Goal: Feedback & Contribution: Submit feedback/report problem

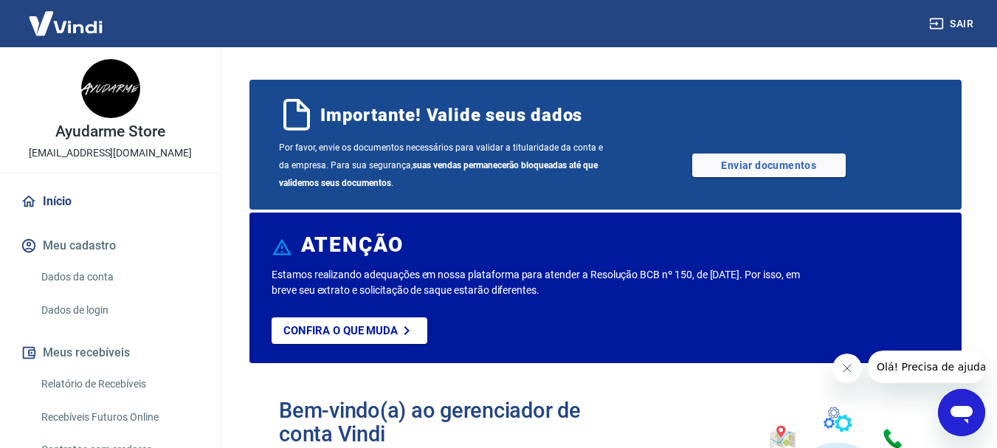
click at [961, 20] on button "Sair" at bounding box center [952, 23] width 53 height 27
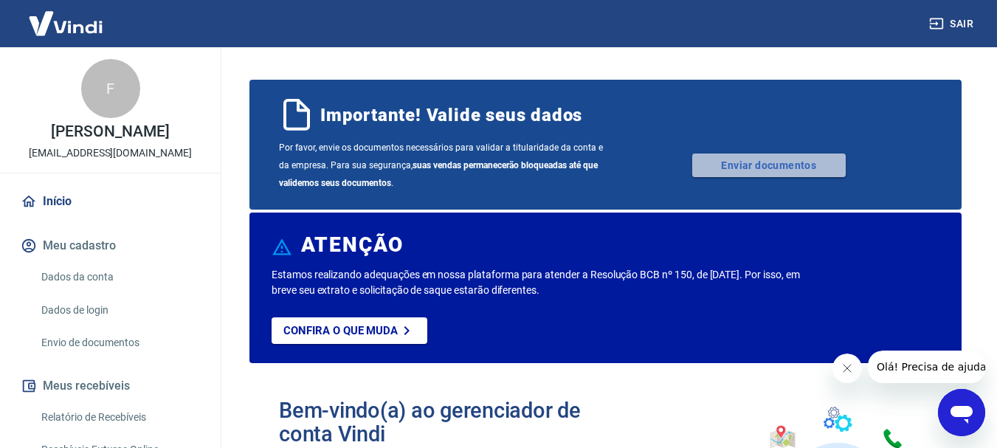
click at [760, 164] on link "Enviar documentos" at bounding box center [769, 166] width 154 height 24
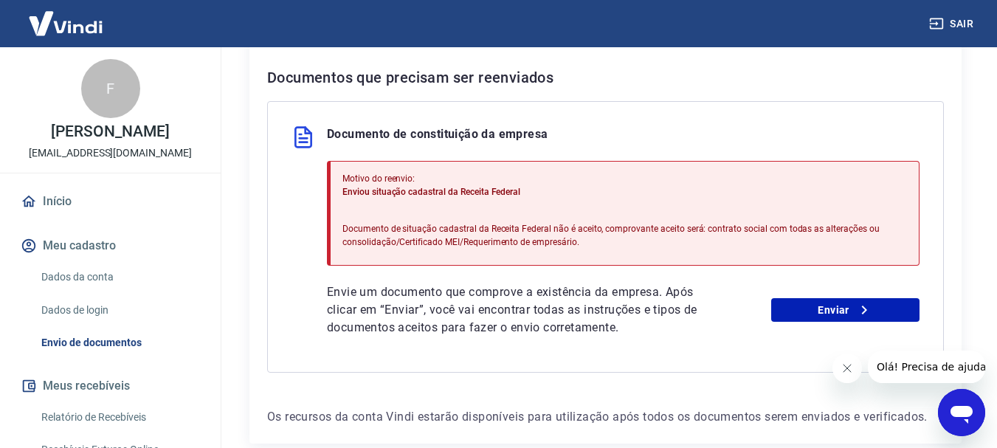
scroll to position [345, 0]
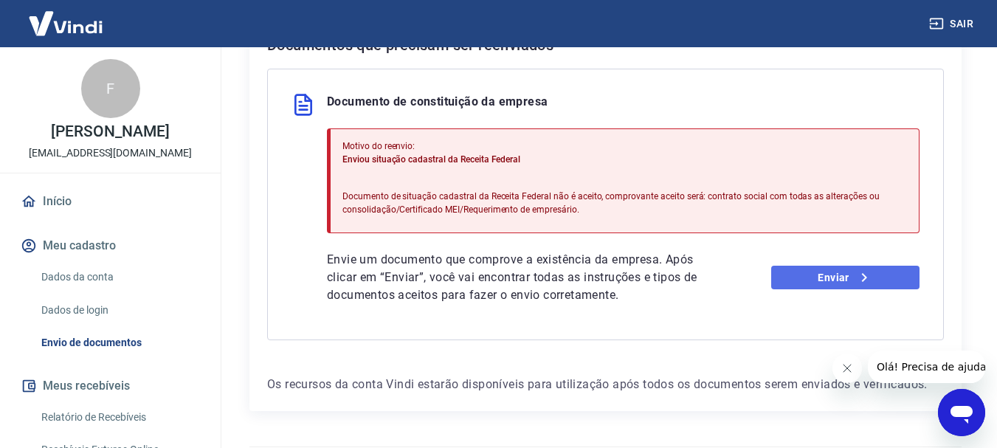
click at [835, 288] on link "Enviar" at bounding box center [845, 278] width 148 height 24
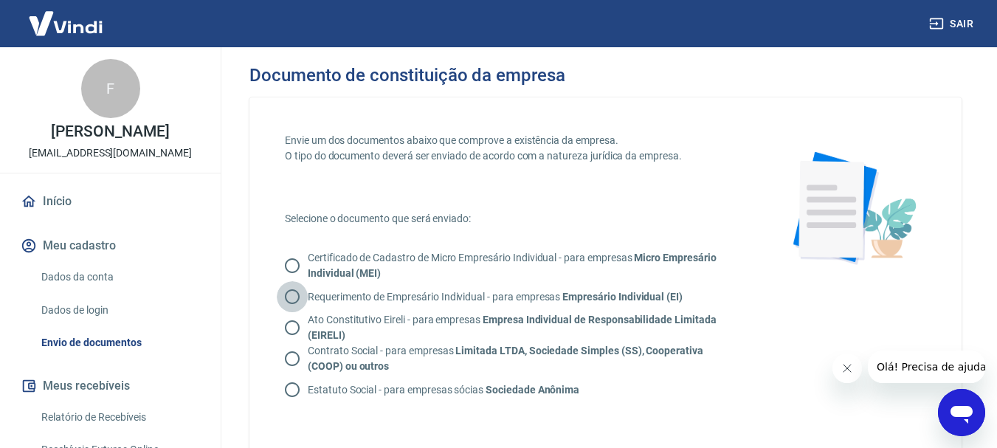
click at [291, 301] on input "Requerimento de Empresário Individual - para empresas Empresário Individual (EI)" at bounding box center [292, 296] width 31 height 31
radio input "true"
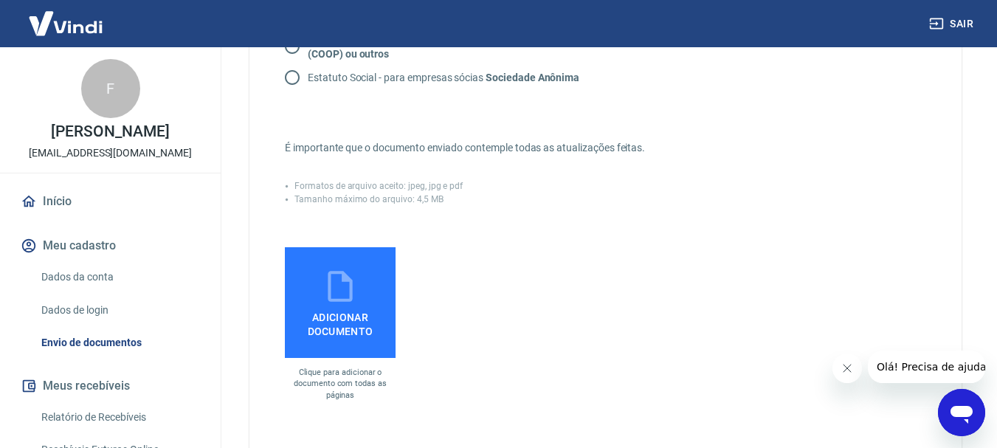
scroll to position [345, 0]
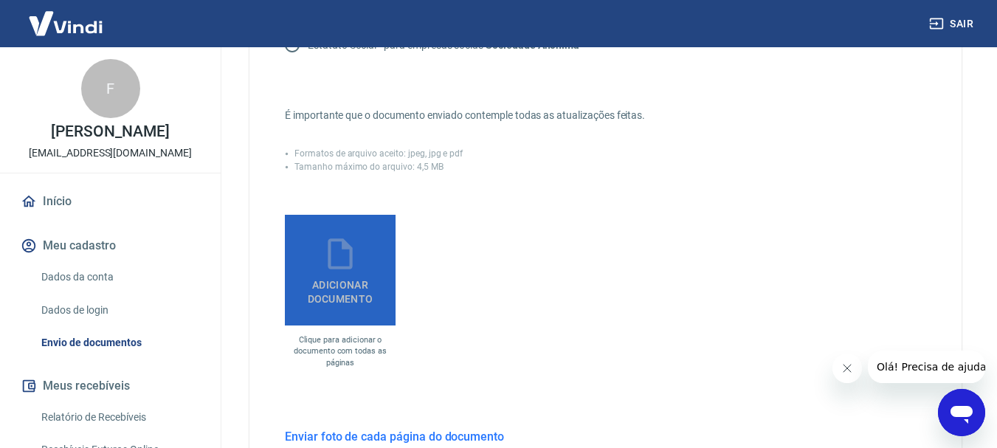
click at [337, 262] on icon at bounding box center [340, 253] width 37 height 37
click at [0, 0] on input "Adicionar documento" at bounding box center [0, 0] width 0 height 0
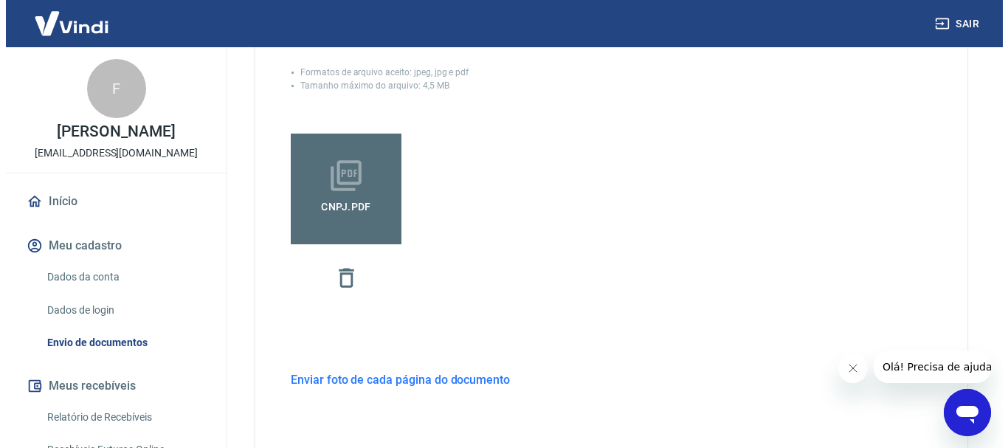
scroll to position [576, 0]
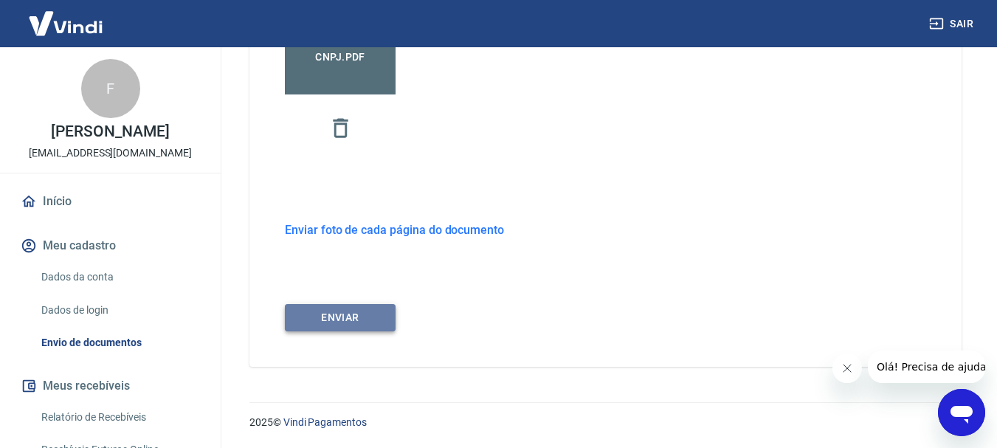
click at [368, 312] on button "ENVIAR" at bounding box center [340, 317] width 111 height 27
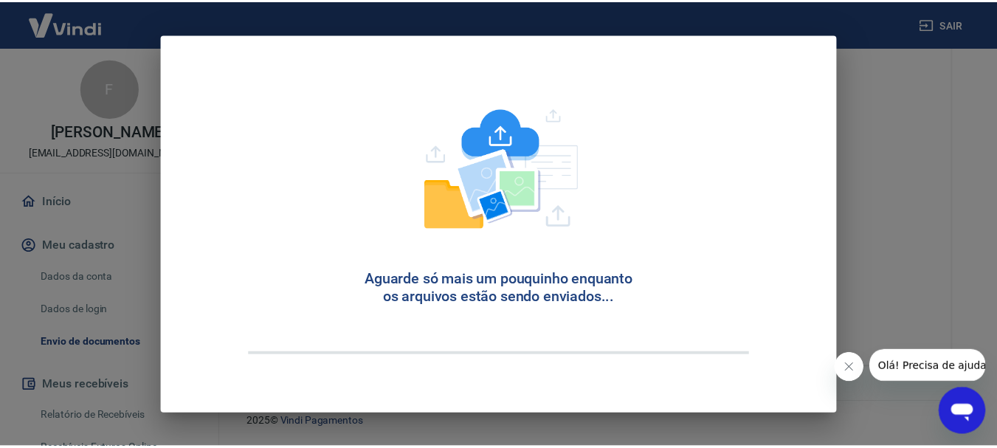
scroll to position [64, 0]
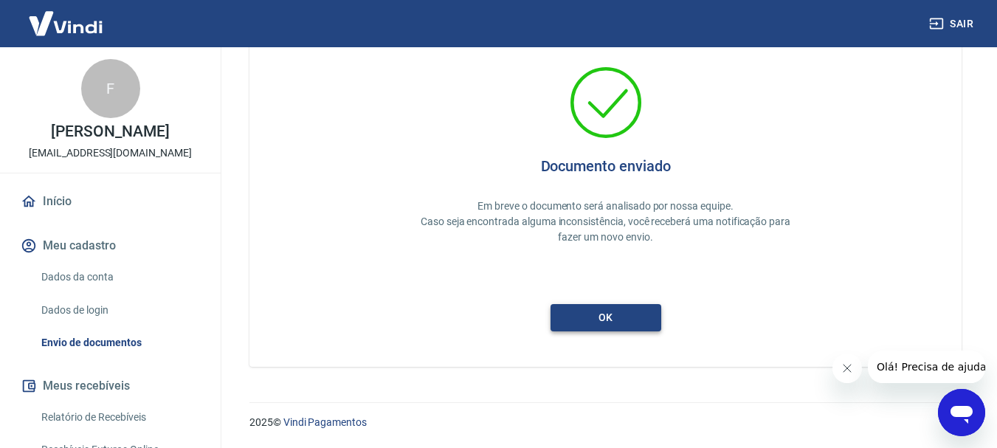
click at [599, 321] on button "ok" at bounding box center [606, 317] width 111 height 27
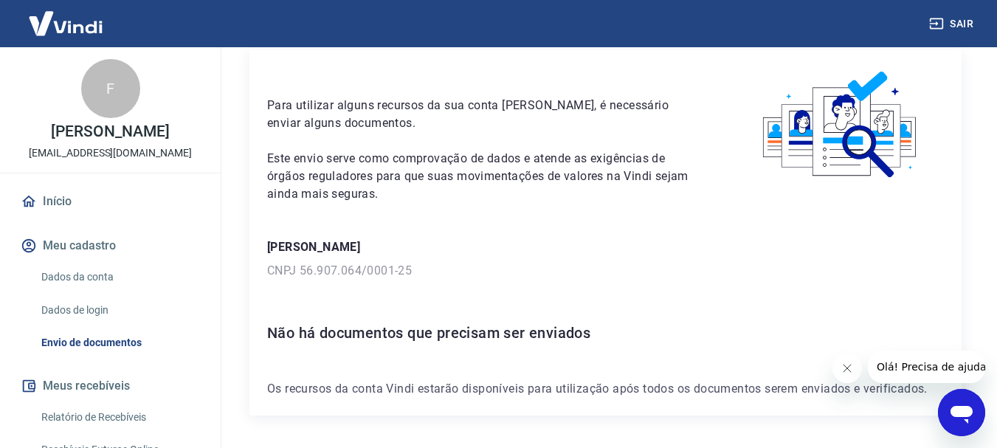
scroll to position [106, 0]
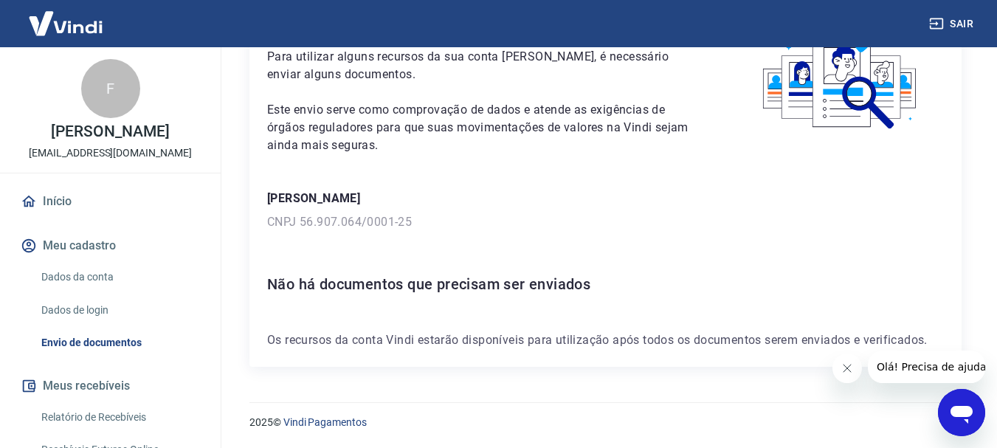
click at [68, 268] on link "Dados da conta" at bounding box center [119, 277] width 168 height 30
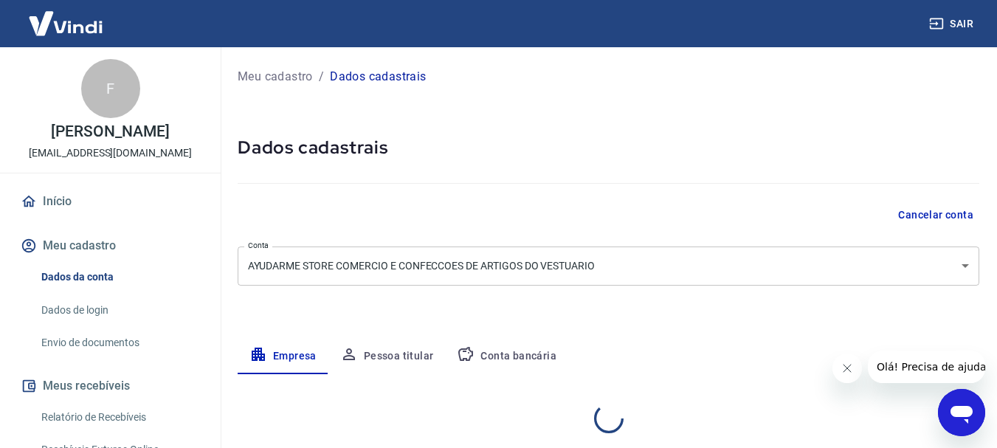
select select "SP"
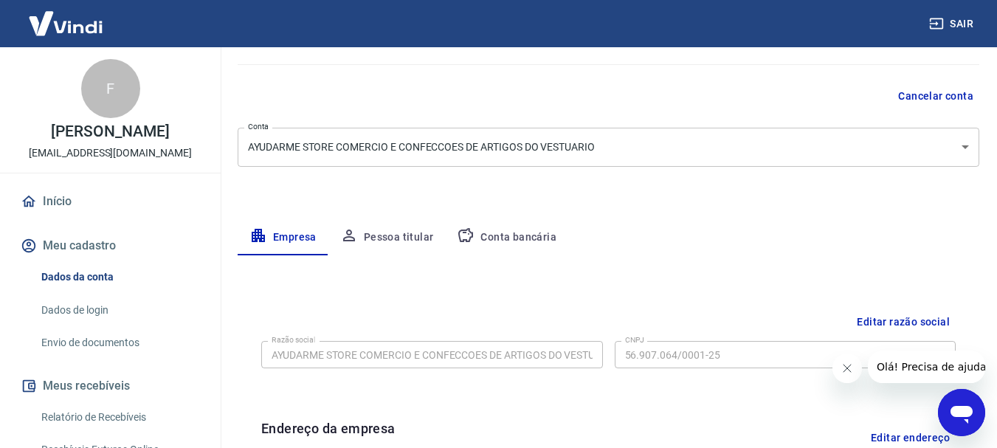
scroll to position [172, 0]
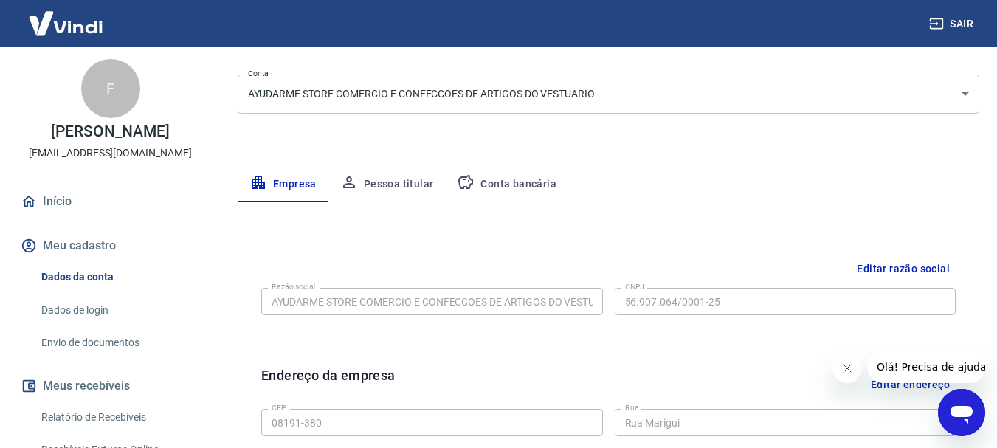
click at [386, 175] on button "Pessoa titular" at bounding box center [386, 184] width 117 height 35
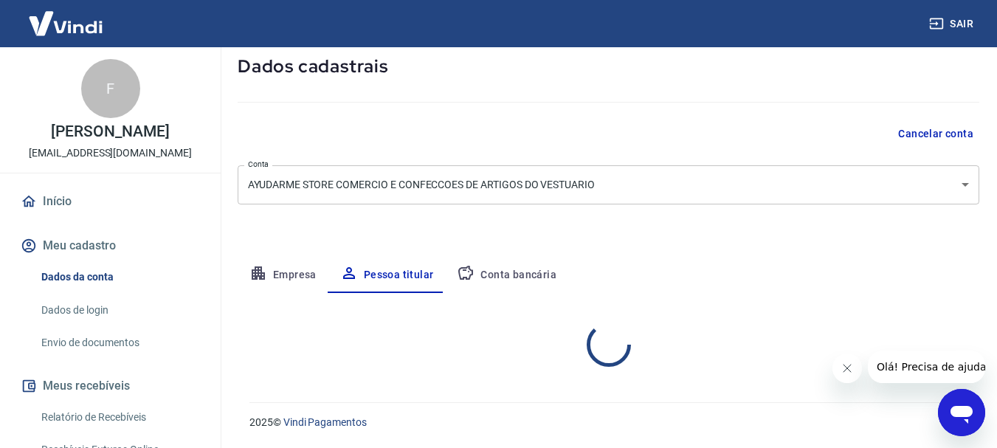
scroll to position [142, 0]
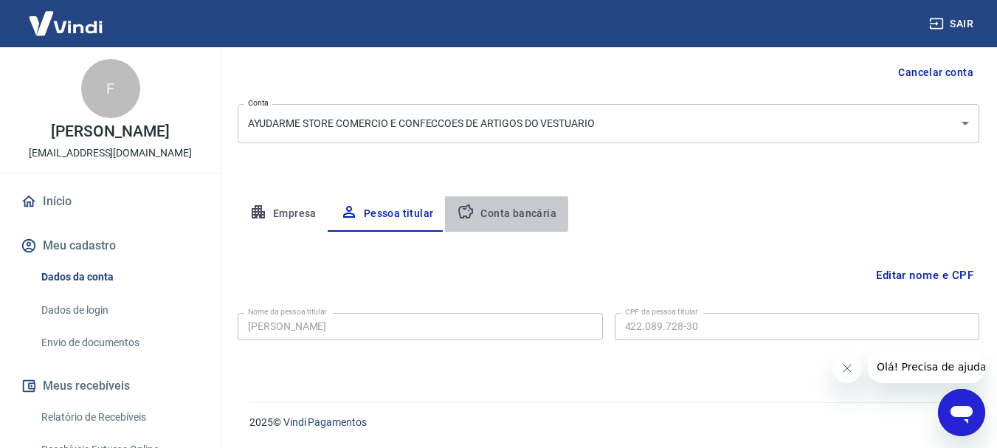
click at [499, 214] on button "Conta bancária" at bounding box center [506, 213] width 123 height 35
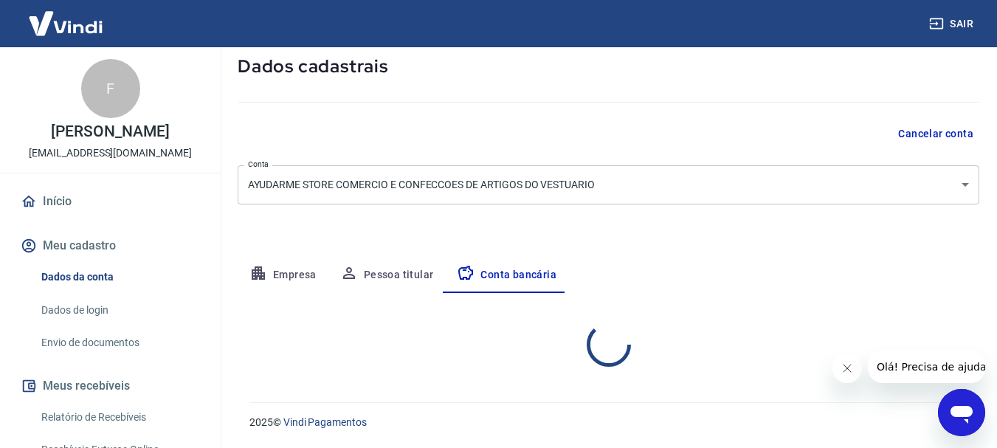
select select "1"
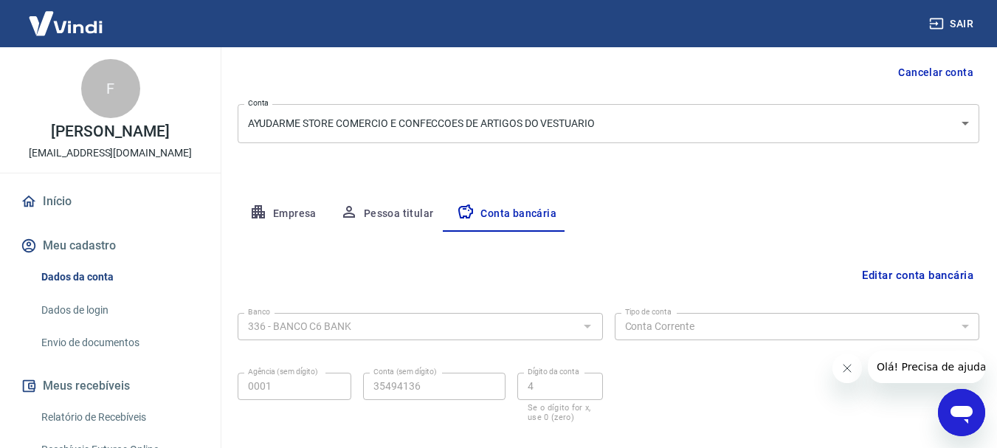
click at [933, 272] on button "Editar conta bancária" at bounding box center [917, 275] width 123 height 28
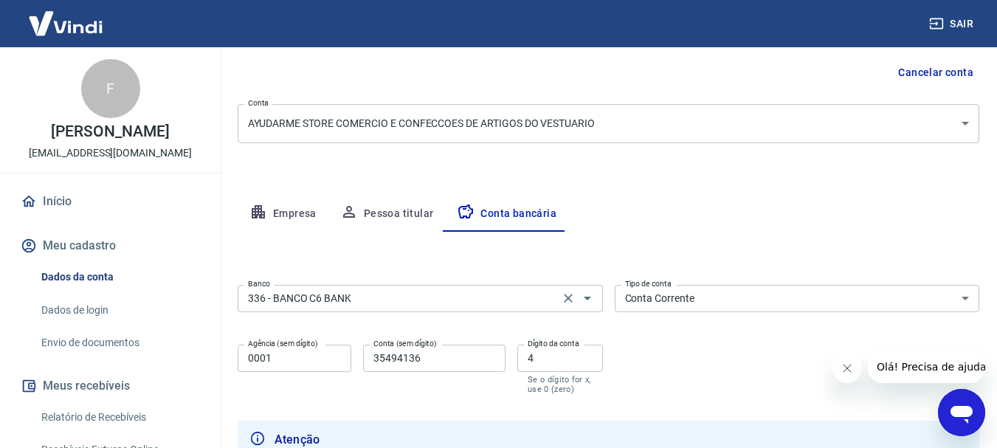
click at [527, 297] on input "336 - BANCO C6 BANK" at bounding box center [398, 298] width 313 height 18
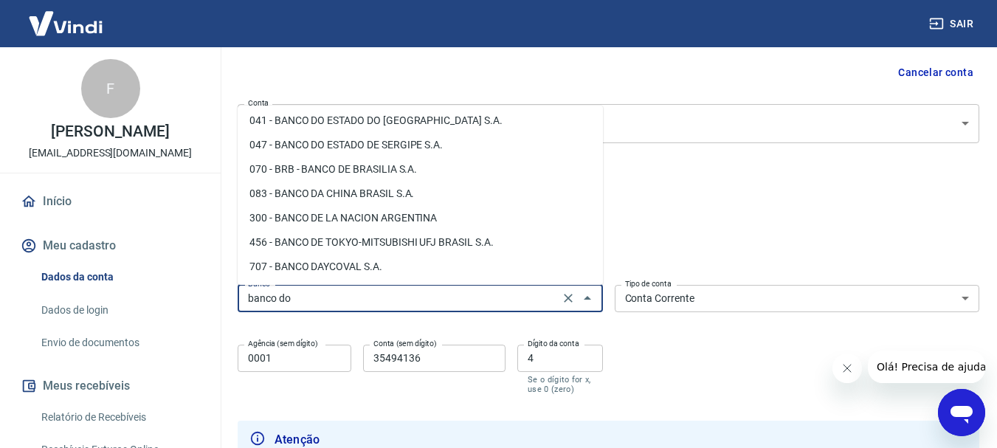
scroll to position [0, 0]
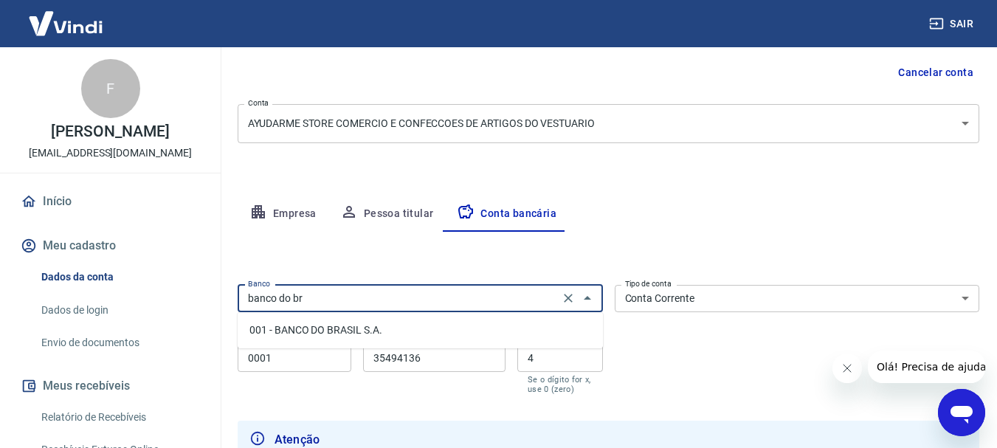
click at [394, 335] on li "001 - BANCO DO BRASIL S.A." at bounding box center [420, 330] width 365 height 24
type input "001 - BANCO DO BRASIL S.A."
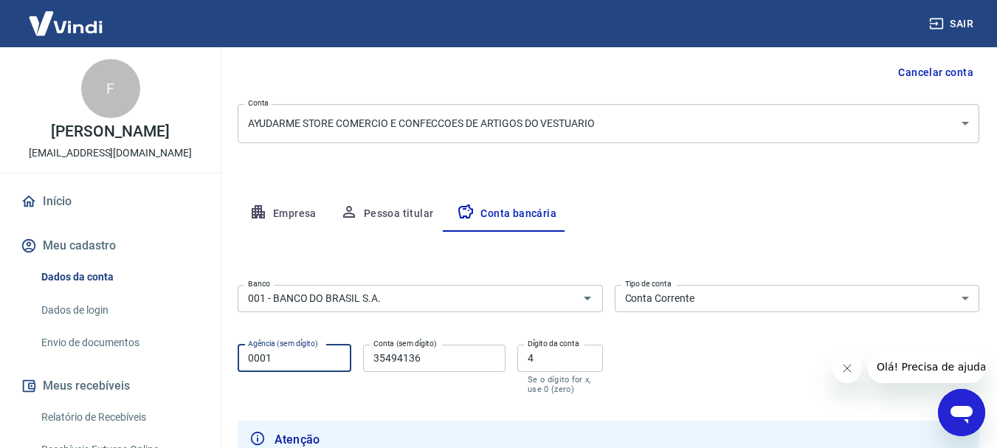
click at [304, 354] on input "0001" at bounding box center [295, 358] width 114 height 27
type input "0"
type input "1530"
type input "111541"
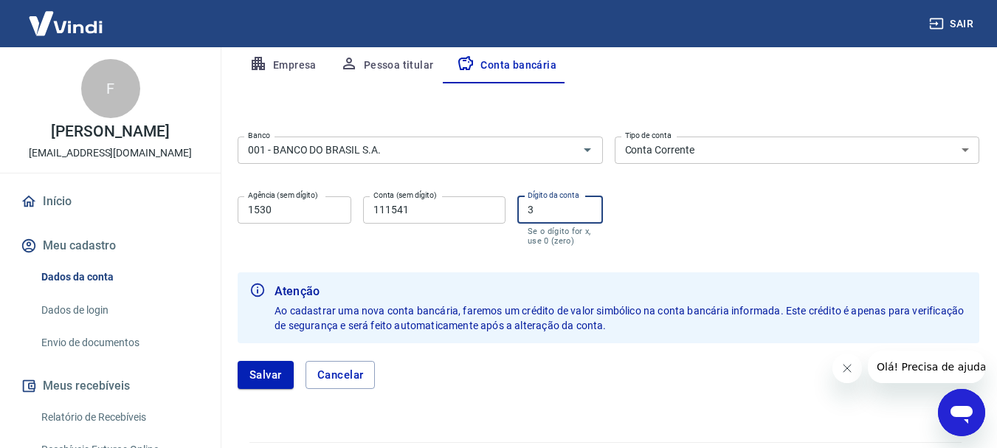
scroll to position [314, 0]
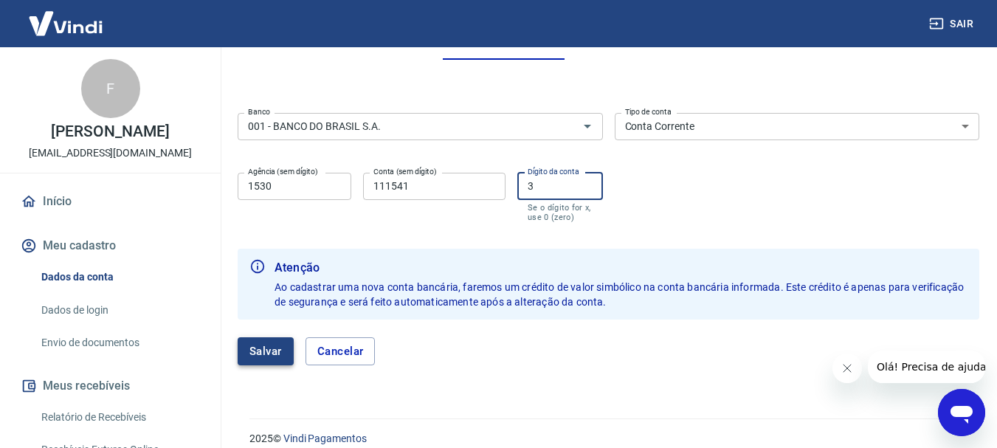
type input "3"
click at [255, 343] on button "Salvar" at bounding box center [266, 351] width 56 height 28
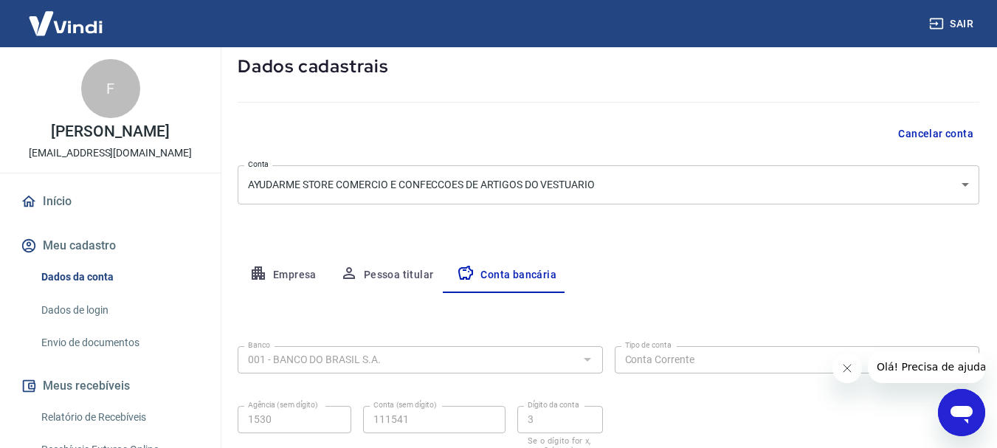
select select "1"
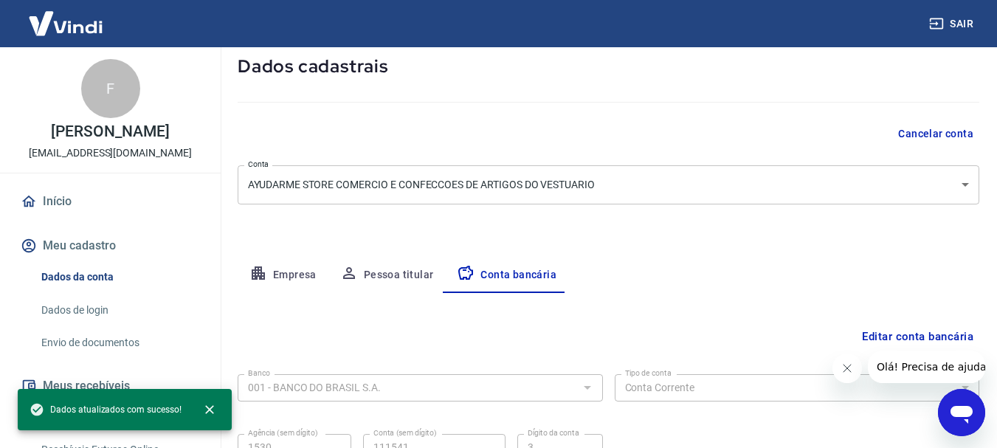
scroll to position [224, 0]
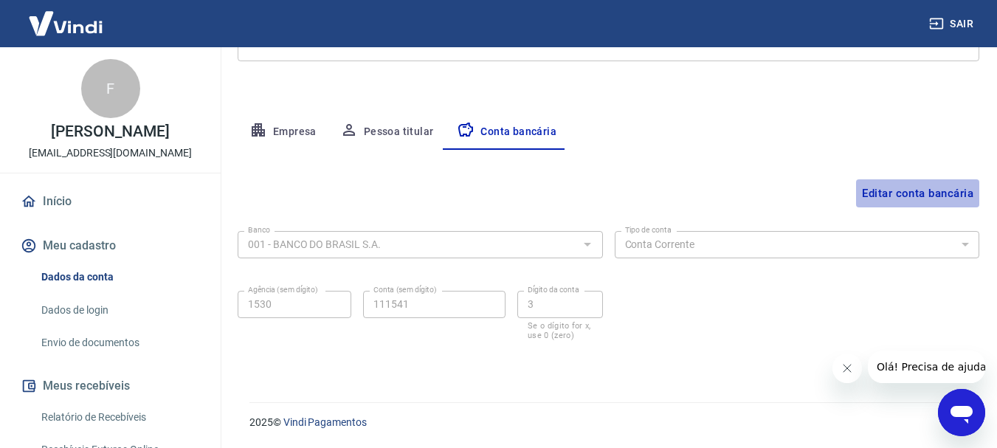
click at [913, 195] on button "Editar conta bancária" at bounding box center [917, 193] width 123 height 28
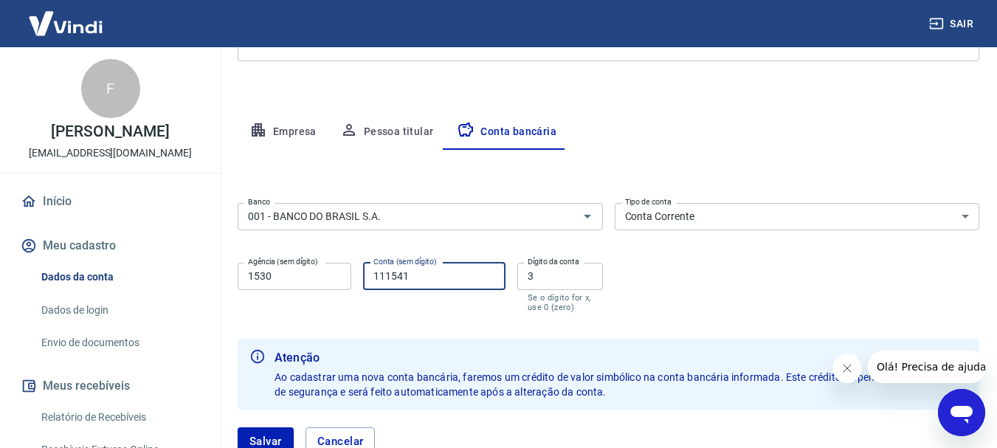
click at [457, 281] on input "111541" at bounding box center [434, 276] width 142 height 27
type input "111576"
click at [574, 273] on input "3" at bounding box center [560, 276] width 86 height 27
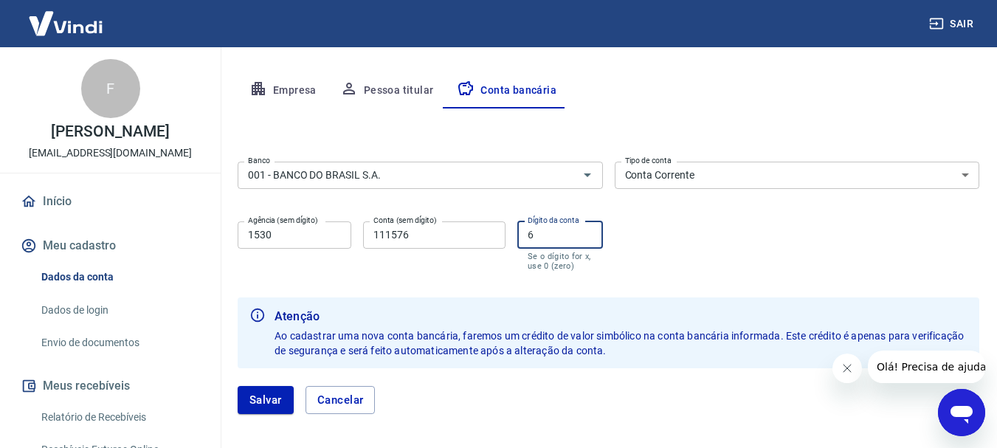
scroll to position [331, 0]
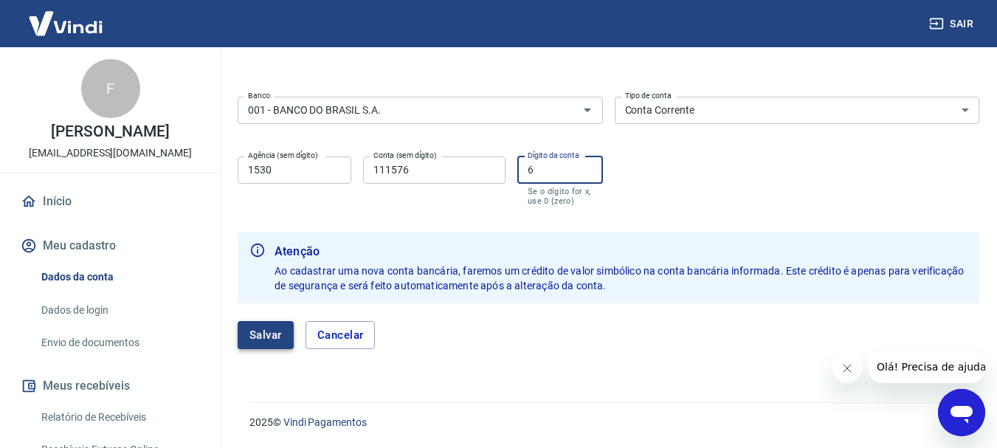
type input "6"
click at [255, 340] on button "Salvar" at bounding box center [266, 335] width 56 height 28
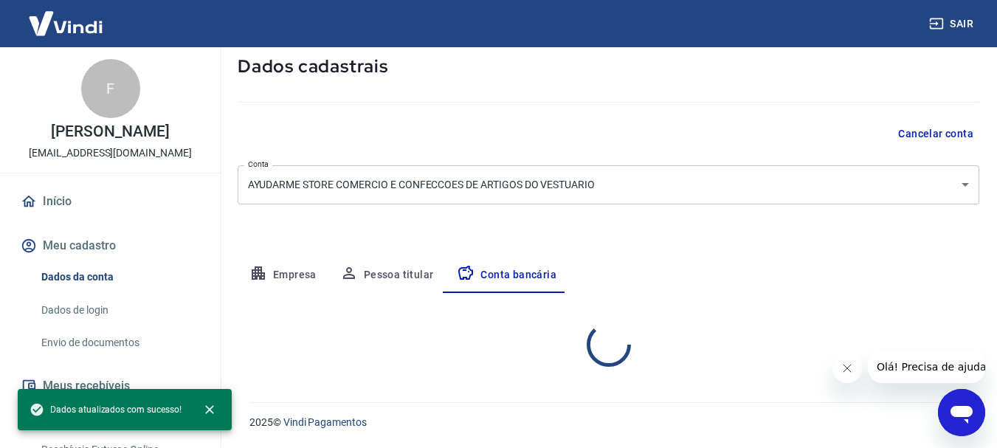
select select "1"
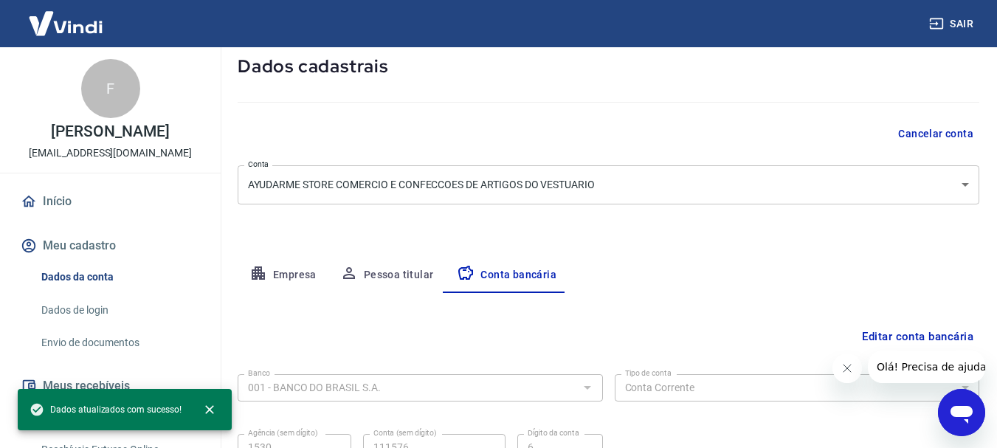
scroll to position [224, 0]
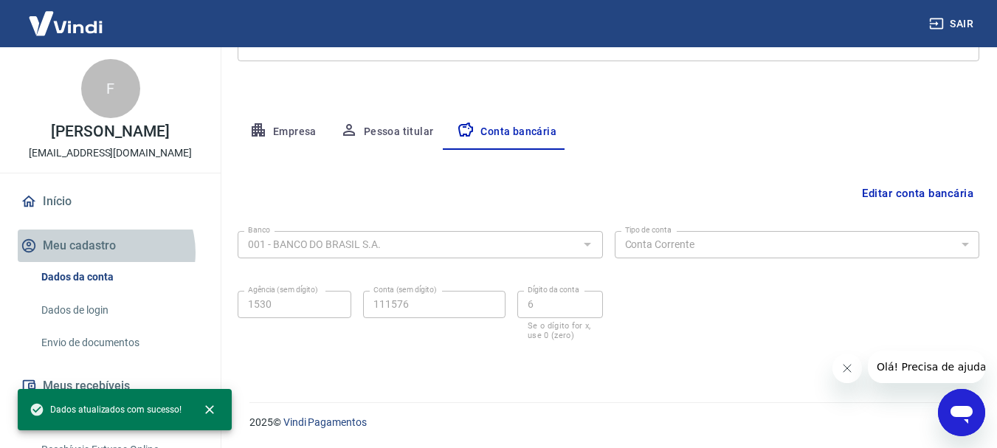
click at [102, 252] on button "Meu cadastro" at bounding box center [110, 246] width 185 height 32
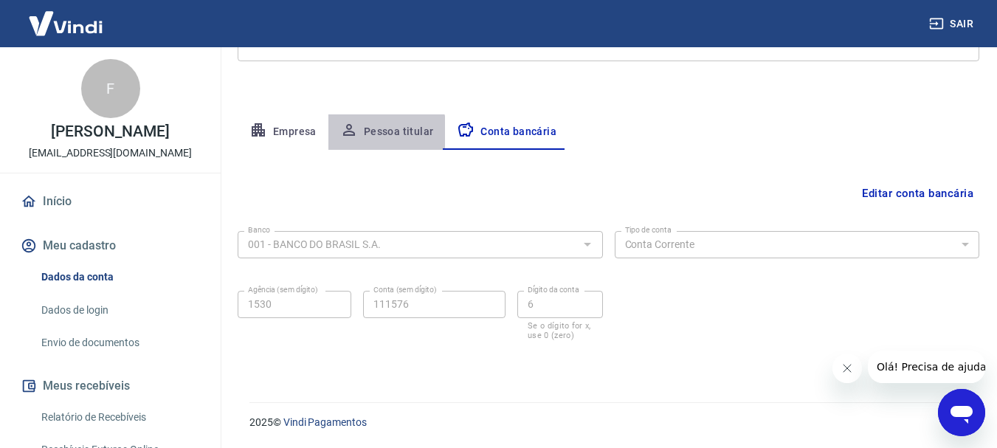
click at [381, 134] on button "Pessoa titular" at bounding box center [386, 131] width 117 height 35
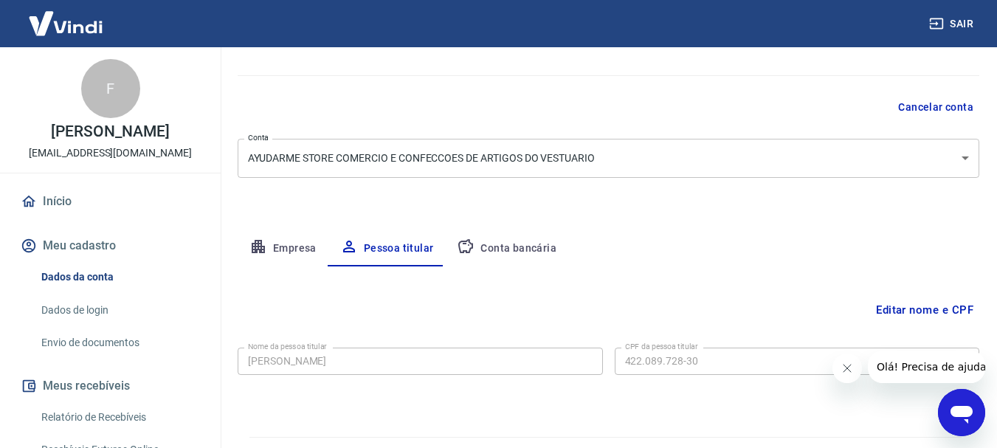
scroll to position [142, 0]
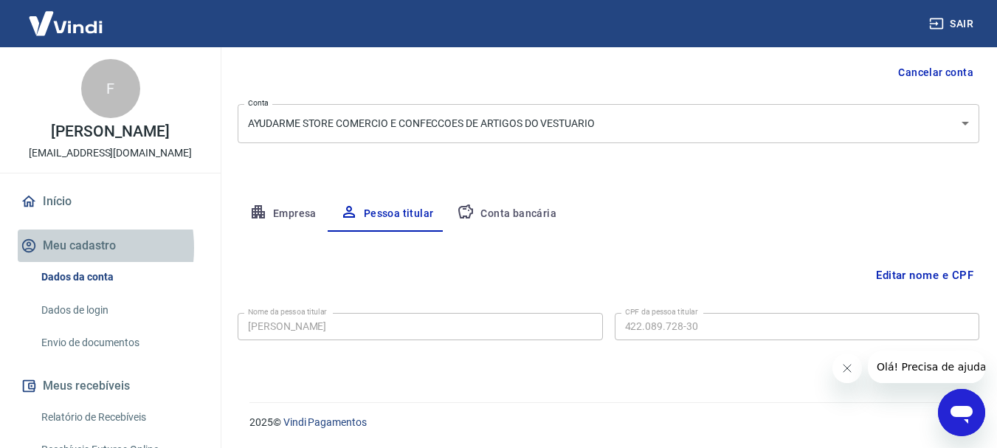
click at [53, 248] on button "Meu cadastro" at bounding box center [110, 246] width 185 height 32
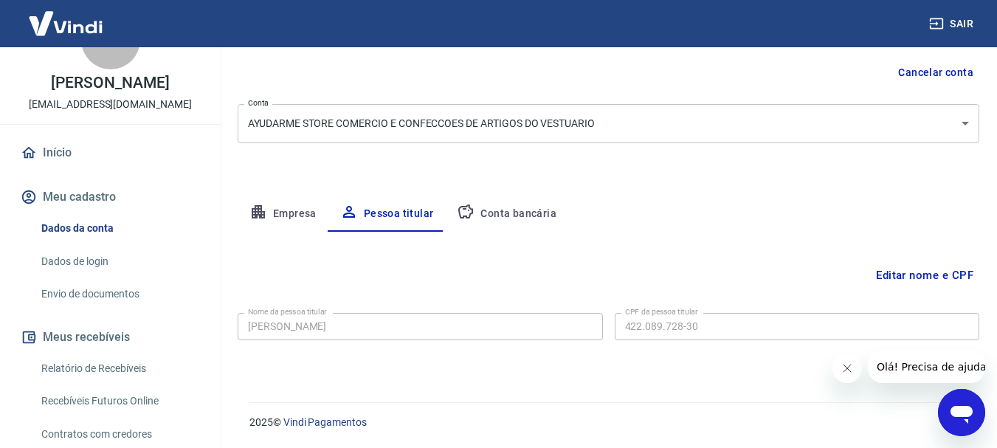
scroll to position [0, 0]
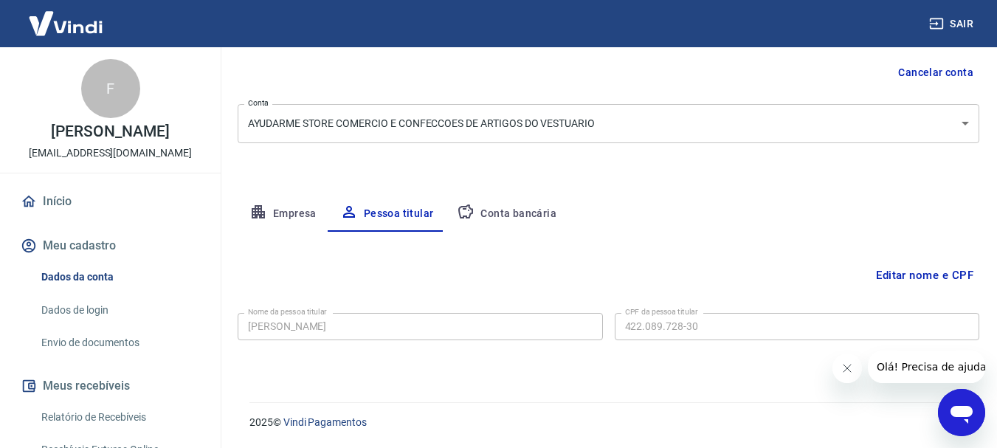
click at [957, 416] on icon "Abrir janela de mensagens" at bounding box center [962, 415] width 22 height 18
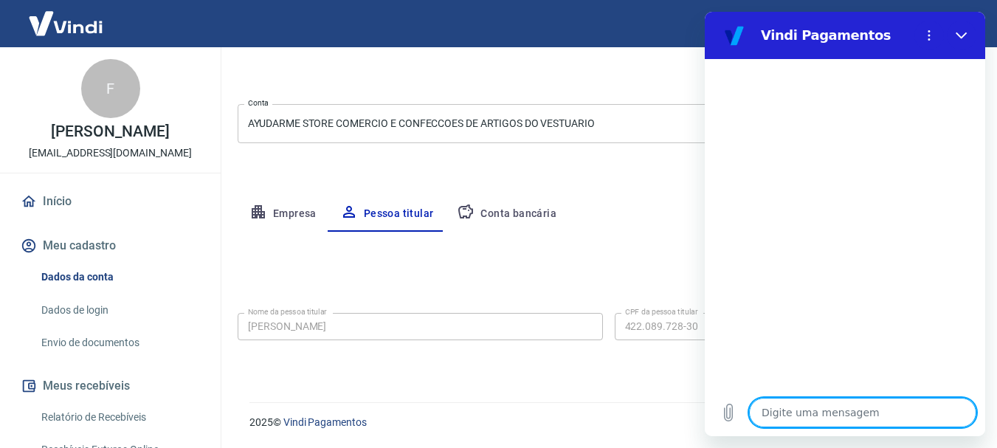
type textarea "o"
type textarea "x"
type textarea "ol"
type textarea "x"
type textarea "olá"
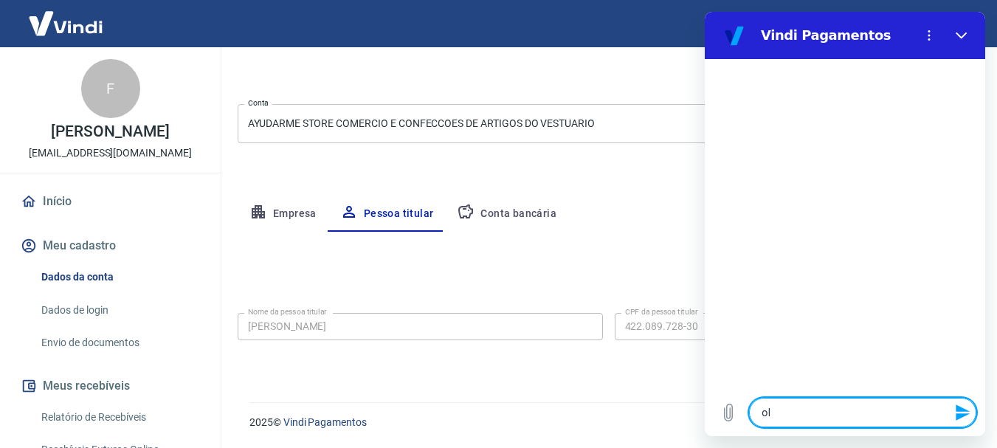
type textarea "x"
type textarea "olá"
type textarea "x"
type textarea "olá b"
type textarea "x"
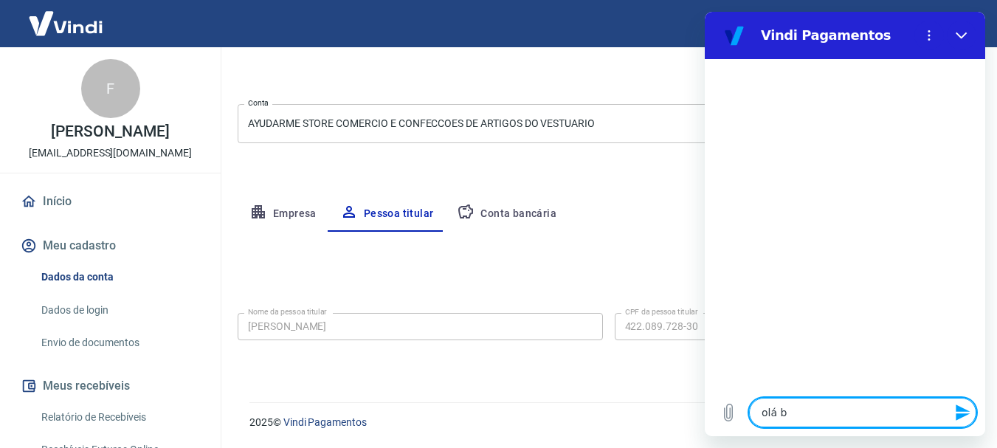
type textarea "olá bo"
type textarea "x"
type textarea "olá boa"
type textarea "x"
type textarea "olá boat"
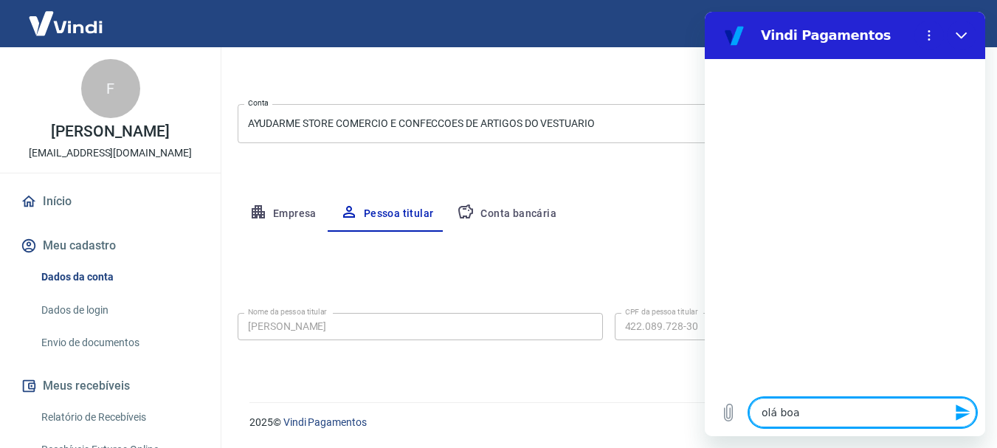
type textarea "x"
type textarea "olá boa"
type textarea "x"
type textarea "olá boa"
type textarea "x"
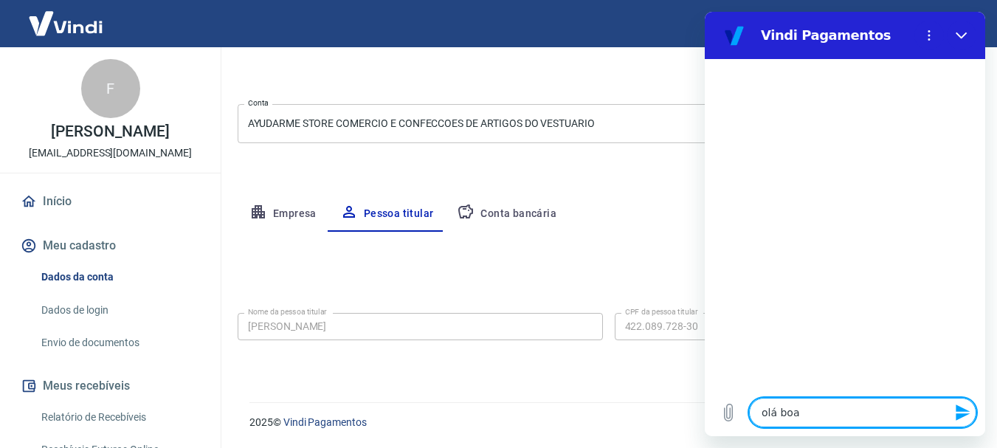
type textarea "olá boa t"
type textarea "x"
type textarea "olá boa ta"
type textarea "x"
type textarea "olá boa tar"
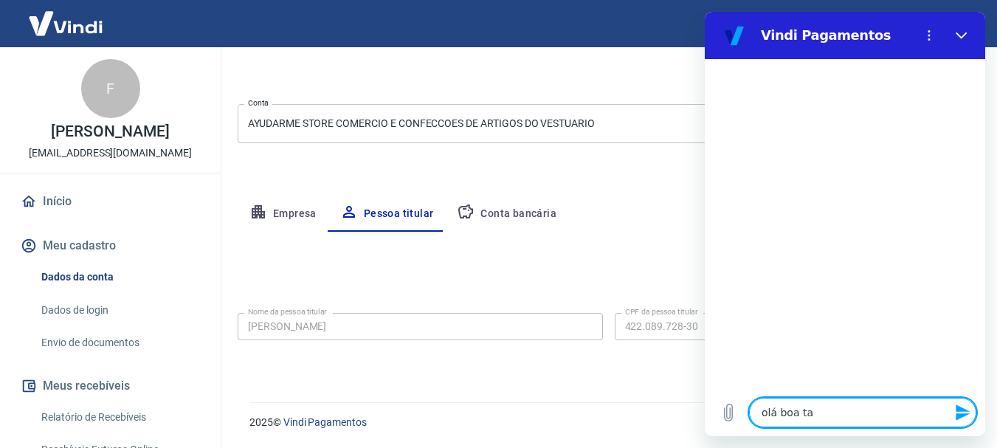
type textarea "x"
type textarea "olá boa tard"
type textarea "x"
type textarea "olá boa tarde"
type textarea "x"
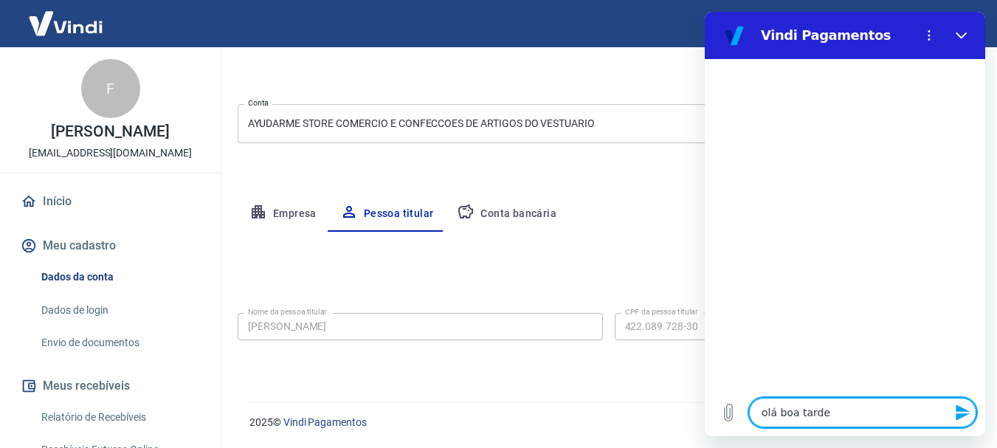
type textarea "olá boa tarde"
type textarea "x"
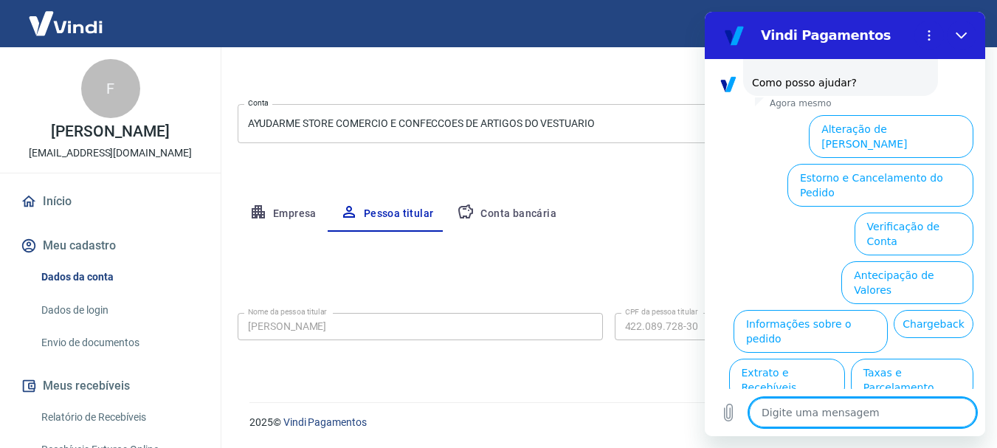
scroll to position [127, 0]
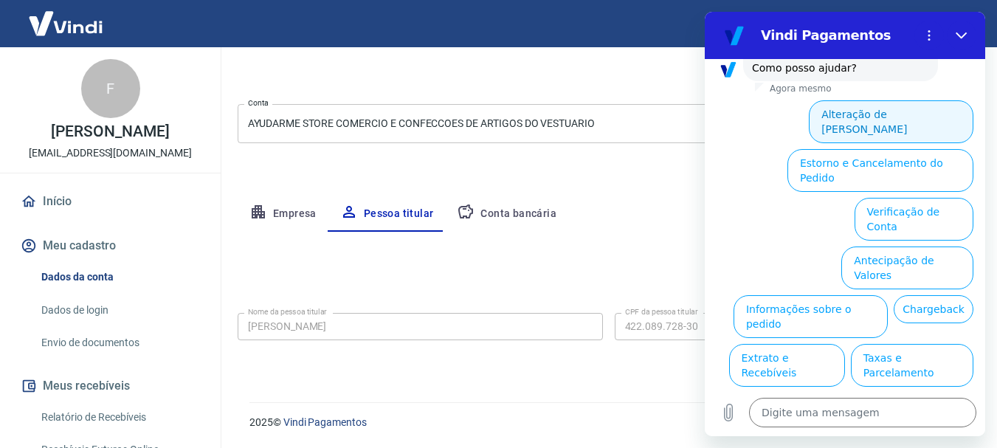
click at [858, 100] on button "Alteração de Dados Cadastrais" at bounding box center [891, 121] width 165 height 43
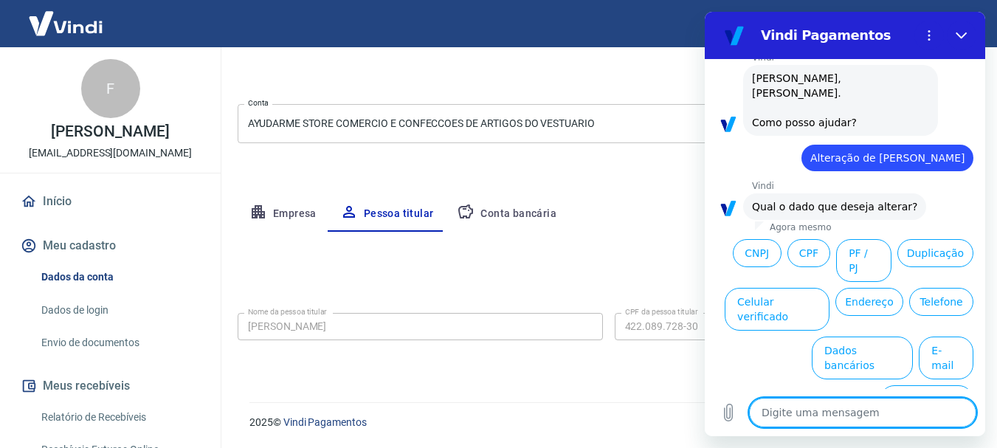
scroll to position [75, 0]
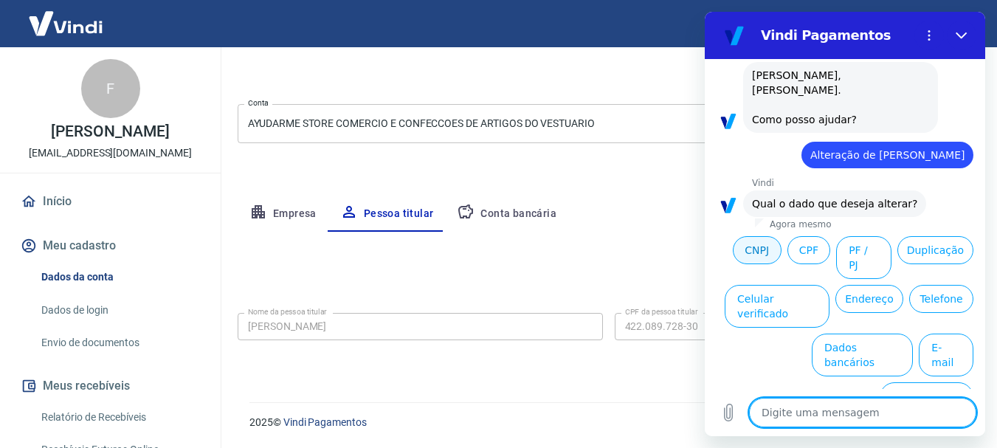
click at [782, 238] on button "CNPJ" at bounding box center [757, 250] width 49 height 28
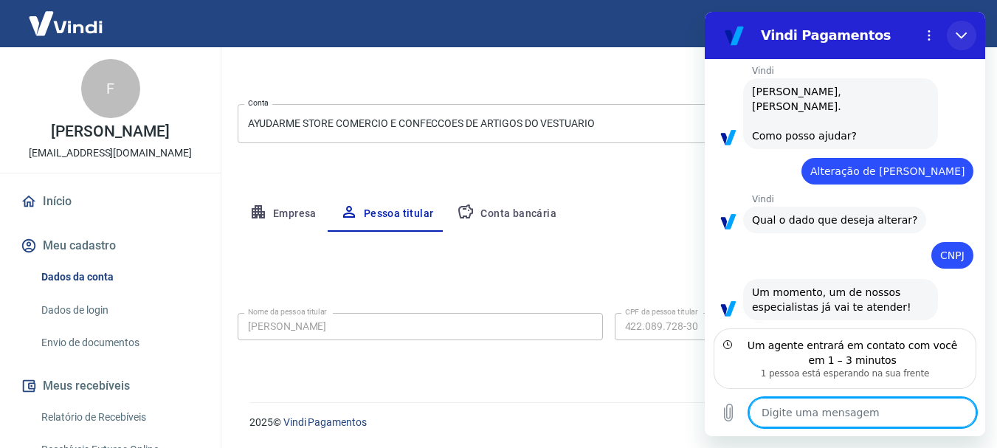
scroll to position [44, 0]
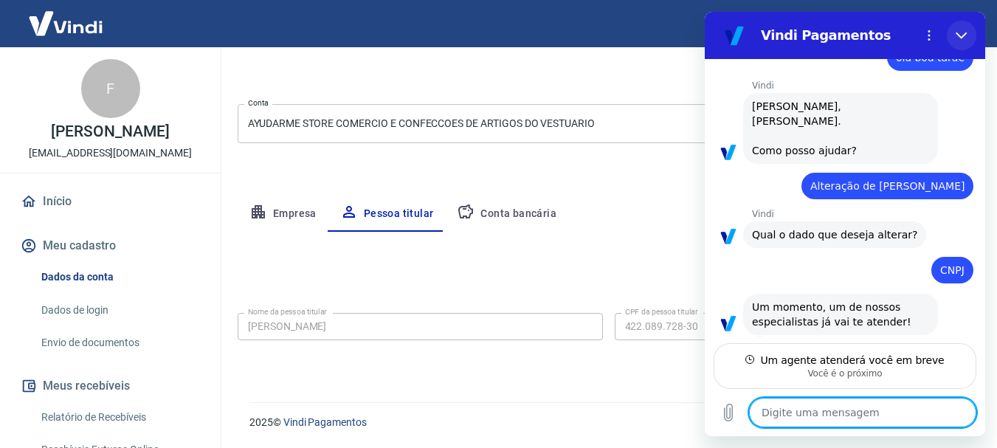
click at [963, 27] on button "Fechar" at bounding box center [962, 36] width 30 height 30
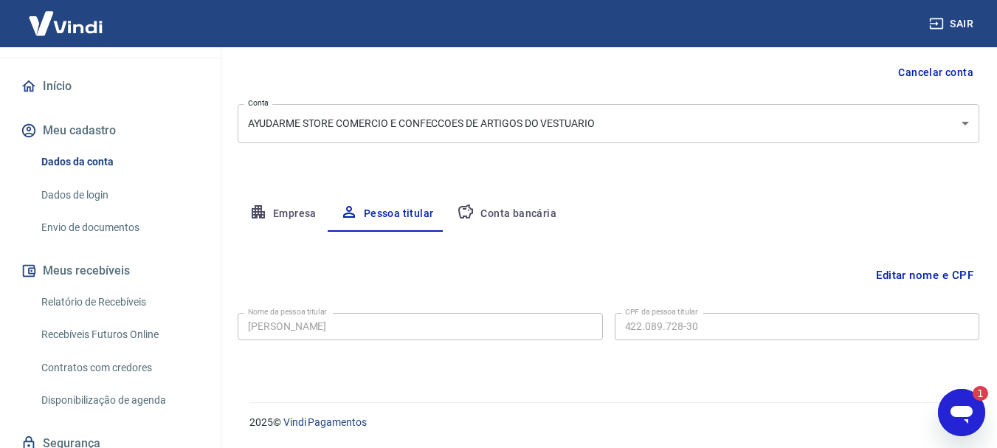
scroll to position [171, 0]
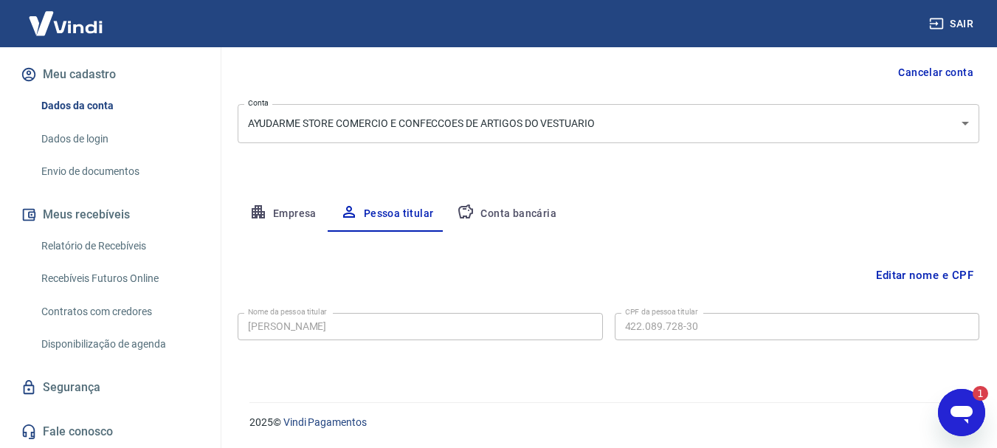
click at [957, 424] on icon "Abrir janela de mensagens, 1 mensagem não lida" at bounding box center [962, 412] width 27 height 27
type textarea "x"
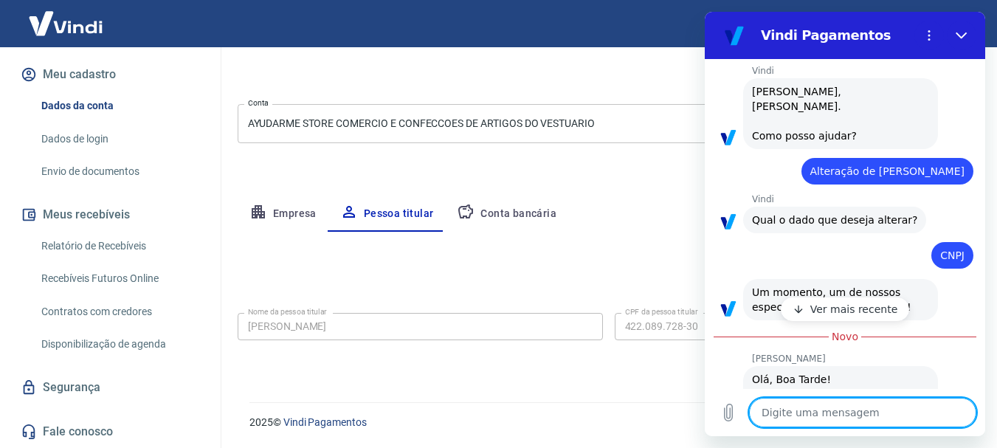
type textarea "O"
type textarea "x"
type textarea "Ol"
type textarea "x"
type textarea "Olá"
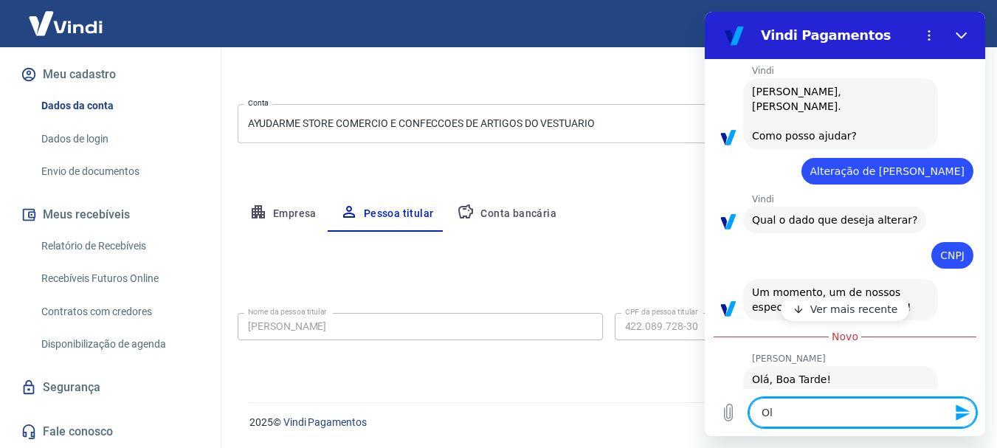
type textarea "x"
type textarea "Olá"
type textarea "x"
type textarea "Olá s"
type textarea "x"
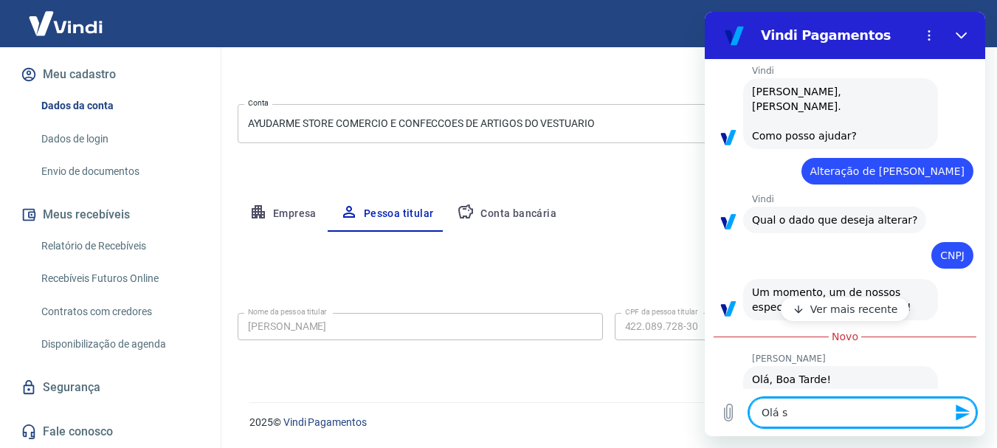
type textarea "Olá si"
type textarea "x"
type textarea "Olá sil"
type textarea "x"
type textarea "Olá silv"
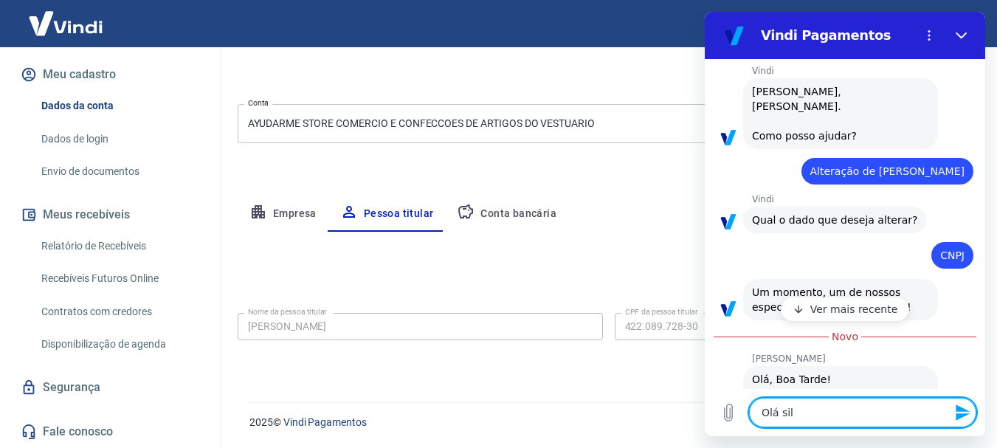
type textarea "x"
type textarea "Olá silva"
type textarea "x"
type textarea "Olá silvan"
type textarea "x"
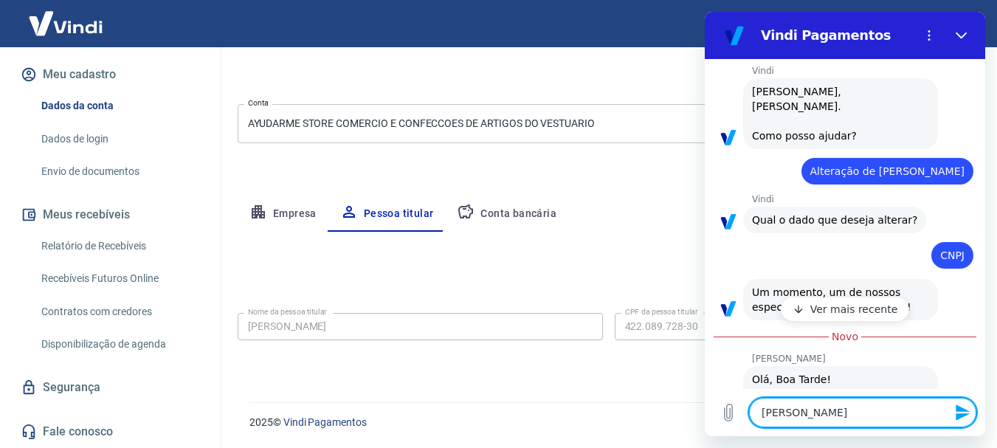
type textarea "Olá silvana"
type textarea "x"
type textarea "Olá silvana"
type textarea "x"
type textarea "Olá silvana !"
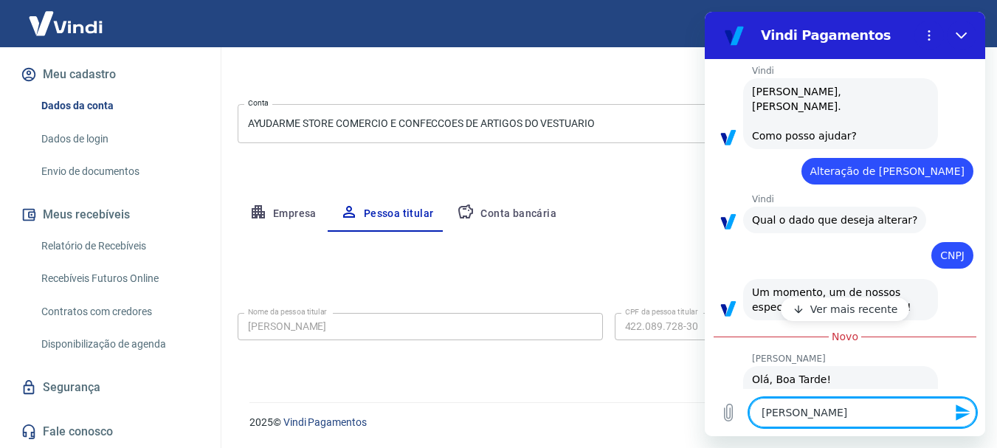
type textarea "x"
type textarea "Olá silvana !"
type textarea "x"
type textarea "Olá silvana ! e"
type textarea "x"
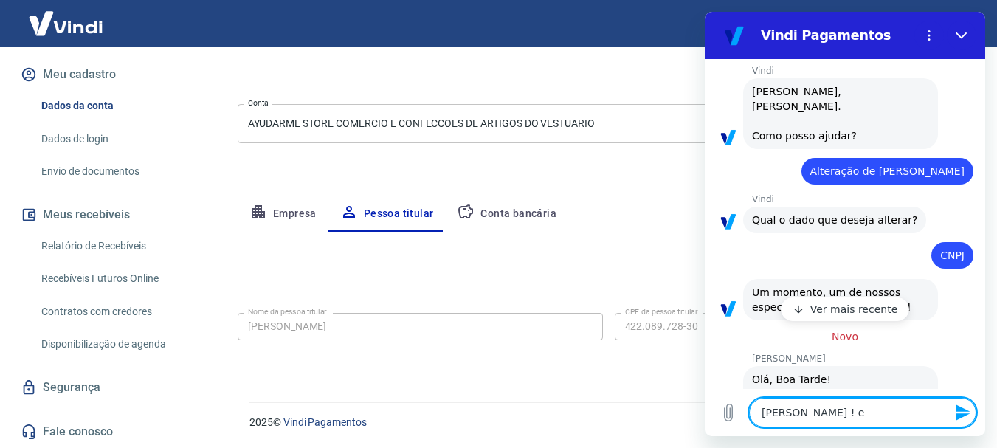
type textarea "Olá silvana ! eu"
type textarea "x"
type textarea "Olá silvana ! eu"
type textarea "x"
type textarea "Olá silvana ! eu c"
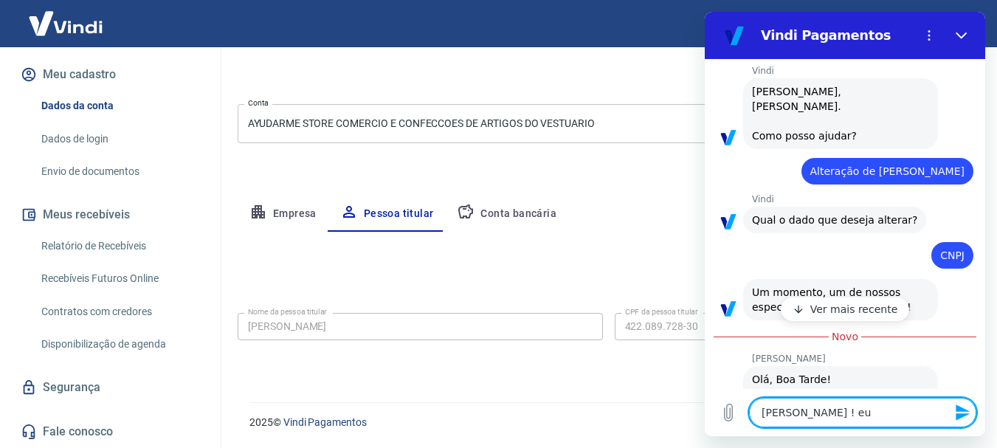
type textarea "x"
type textarea "Olá silvana ! eu cr"
type textarea "x"
type textarea "Olá silvana ! eu cri"
type textarea "x"
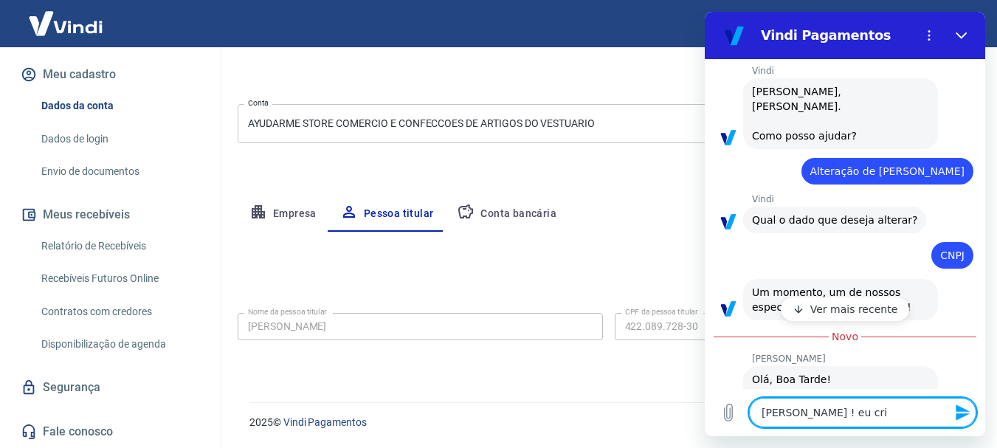
type textarea "Olá silvana ! eu crie"
type textarea "x"
type textarea "Olá silvana ! eu criei"
type textarea "x"
type textarea "Olá silvana ! eu criei"
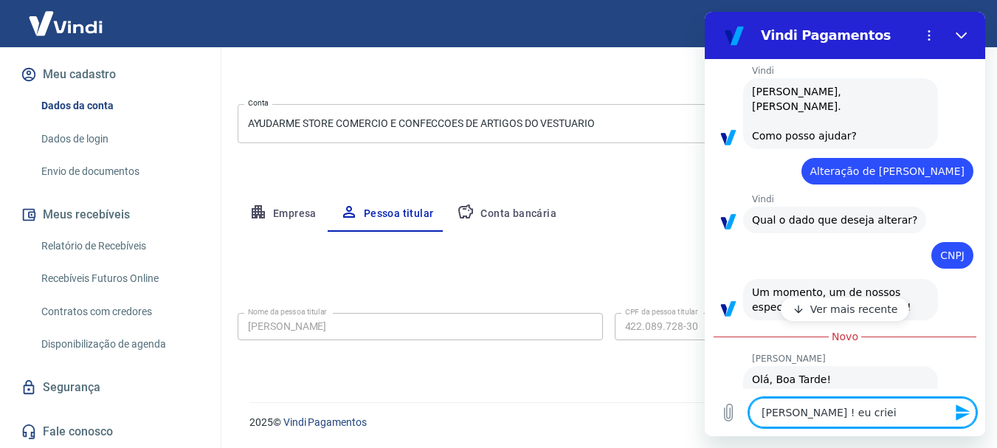
type textarea "x"
type textarea "Olá silvana ! eu criei e"
type textarea "x"
type textarea "Olá silvana ! eu criei es"
type textarea "x"
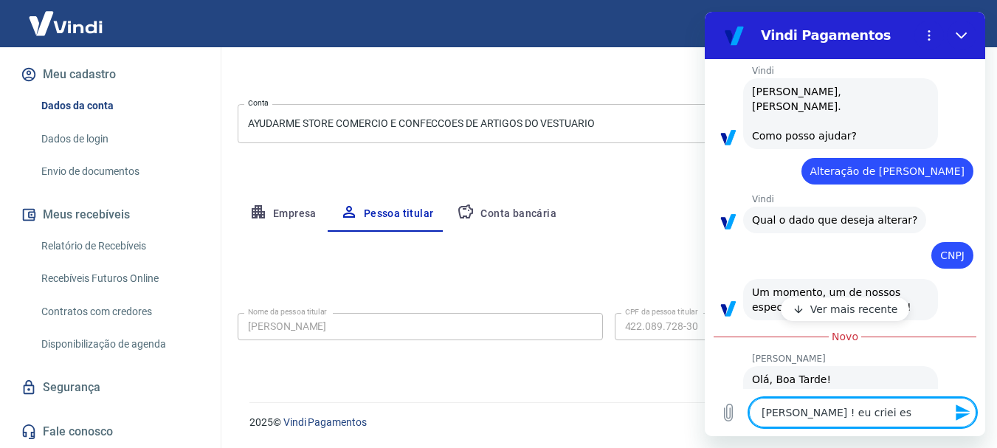
type textarea "Olá silvana ! eu criei ess"
type textarea "x"
type textarea "Olá silvana ! eu criei essa"
type textarea "x"
type textarea "Olá silvana ! eu criei essa"
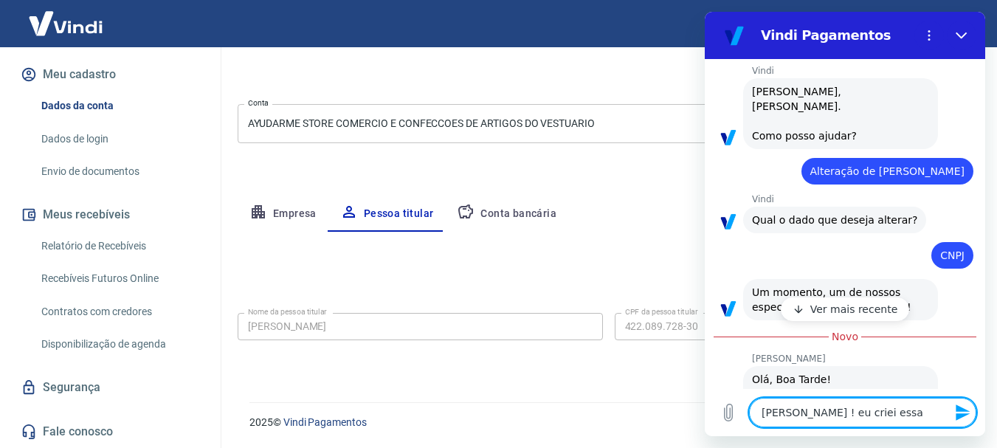
type textarea "x"
type textarea "Olá silvana ! eu criei essa n"
type textarea "x"
type textarea "Olá silvana ! eu criei essa no"
type textarea "x"
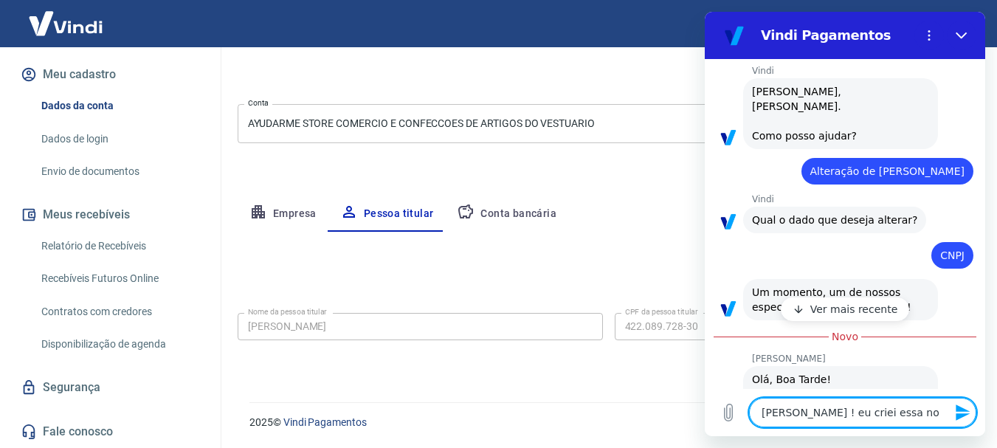
type textarea "Olá silvana ! eu criei essa nov"
type textarea "x"
type textarea "Olá silvana ! eu criei essa nova"
type textarea "x"
type textarea "Olá silvana ! eu criei essa nova"
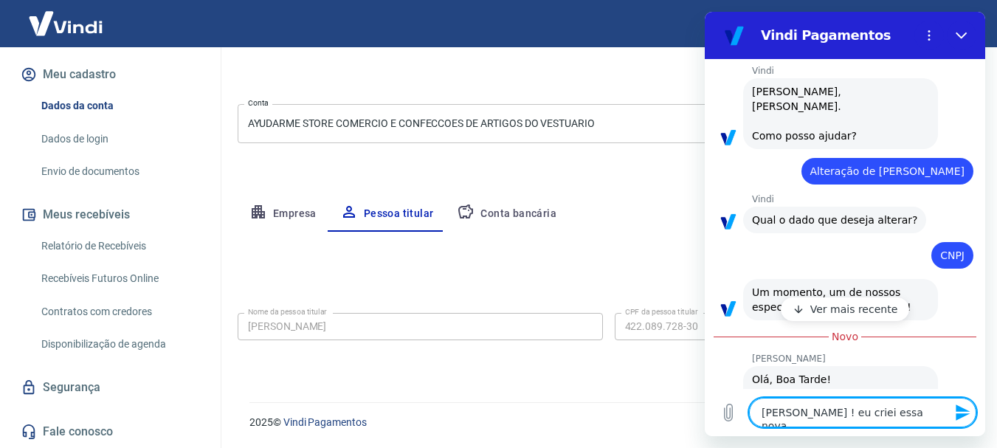
type textarea "x"
type textarea "Olá silvana ! eu criei essa nova c"
type textarea "x"
type textarea "Olá silvana ! eu criei essa nova co"
type textarea "x"
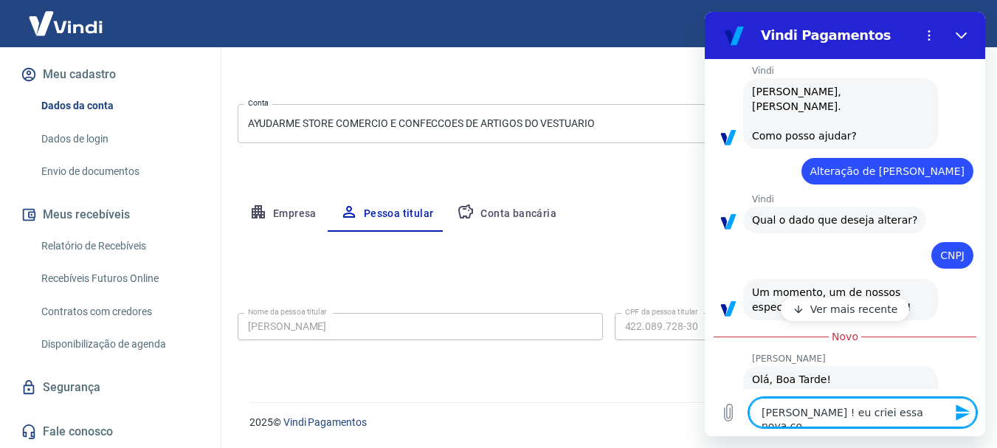
type textarea "Olá silvana ! eu criei essa nova con"
type textarea "x"
type textarea "Olá silvana ! eu criei essa nova cont"
type textarea "x"
type textarea "Olá silvana ! eu criei essa nova conta"
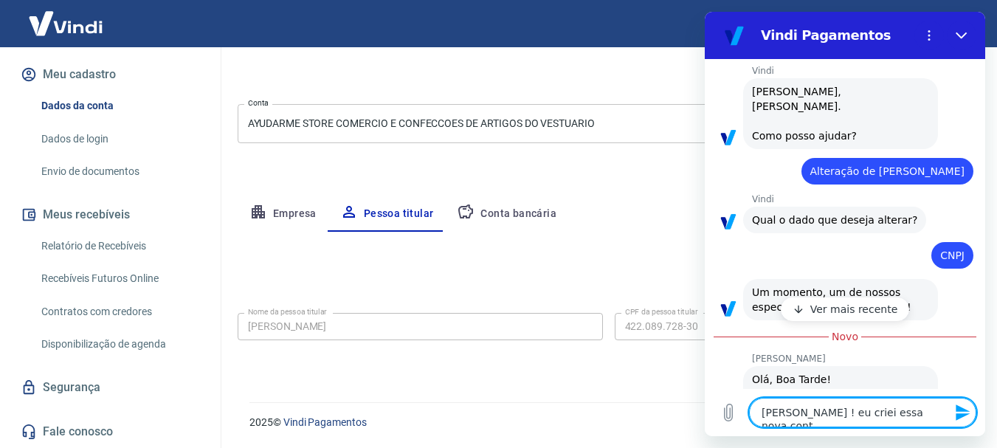
type textarea "x"
type textarea "Olá silvana ! eu criei essa nova conta"
type textarea "x"
type textarea "Olá silvana ! eu criei essa nova conta v"
type textarea "x"
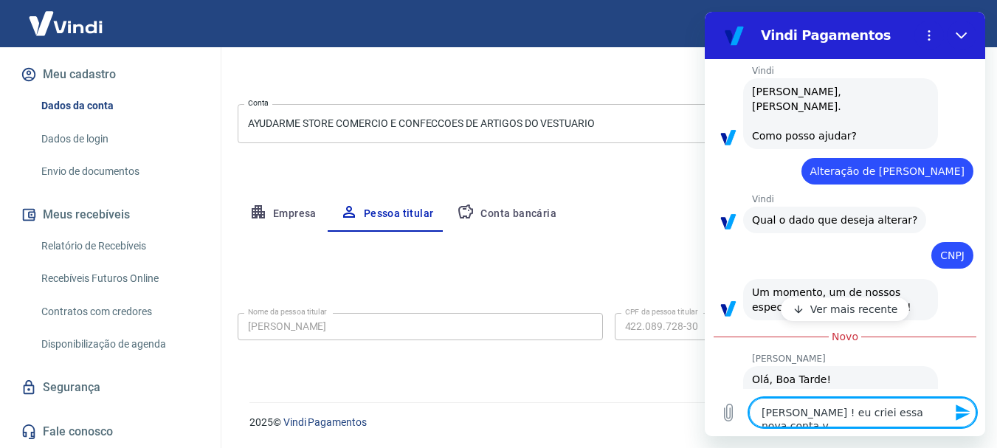
type textarea "Olá silvana ! eu criei essa nova conta vi"
type textarea "x"
type textarea "Olá silvana ! eu criei essa nova conta vin"
type textarea "x"
type textarea "Olá silvana ! eu criei essa nova conta vind"
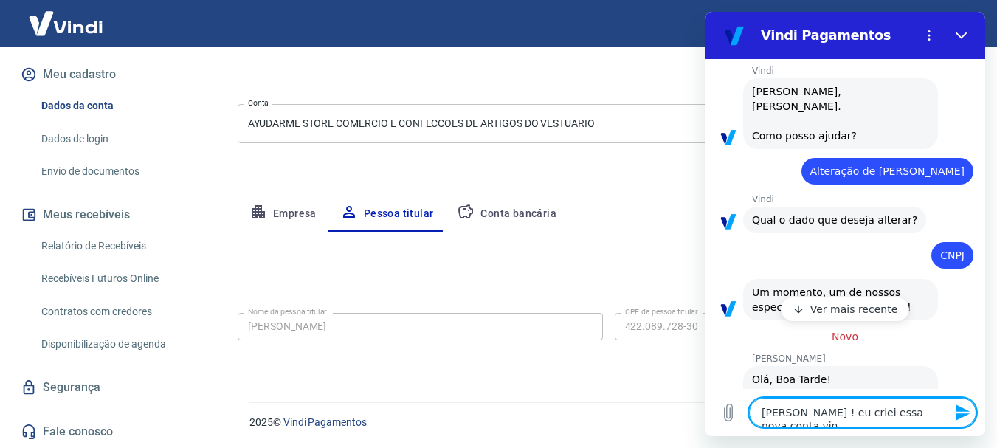
type textarea "x"
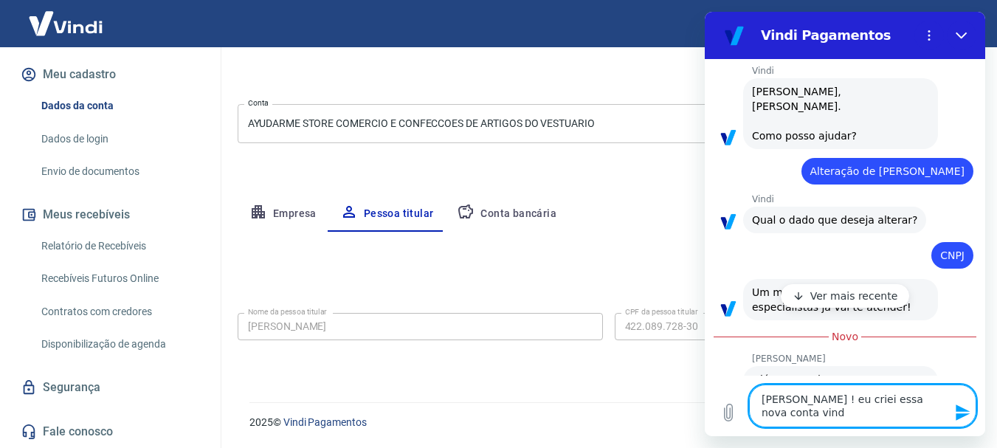
type textarea "Olá silvana ! eu criei essa nova conta vindi"
type textarea "x"
type textarea "Olá silvana ! eu criei essa nova conta vindi"
type textarea "x"
type textarea "Olá silvana ! eu criei essa nova conta vindi"
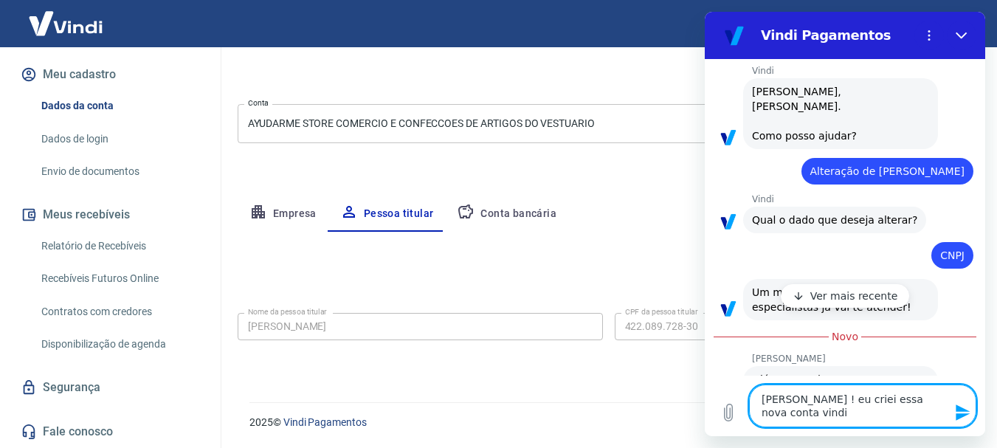
type textarea "x"
type textarea "Olá silvana ! eu criei essa nova conta vind"
type textarea "x"
type textarea "Olá silvana ! eu criei essa nova conta vin"
type textarea "x"
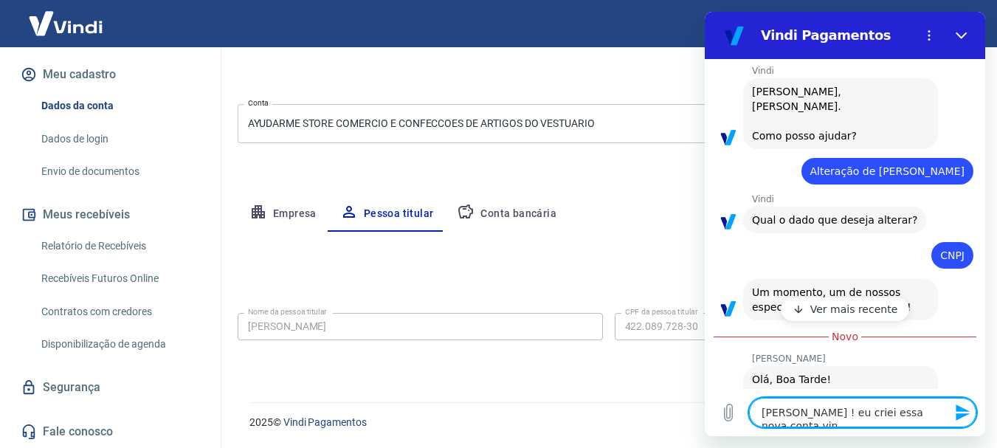
type textarea "Olá silvana ! eu criei essa nova conta vi"
type textarea "x"
type textarea "Olá silvana ! eu criei essa nova conta v"
type textarea "x"
type textarea "Olá silvana ! eu criei essa nova conta"
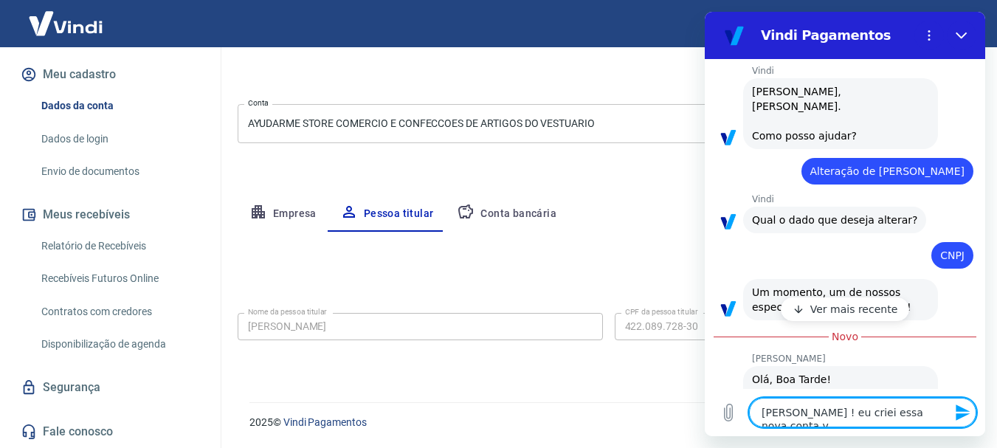
type textarea "x"
type textarea "Olá silvana ! eu criei essa nova conta e"
type textarea "x"
type textarea "Olá silvana ! eu criei essa nova conta e"
type textarea "x"
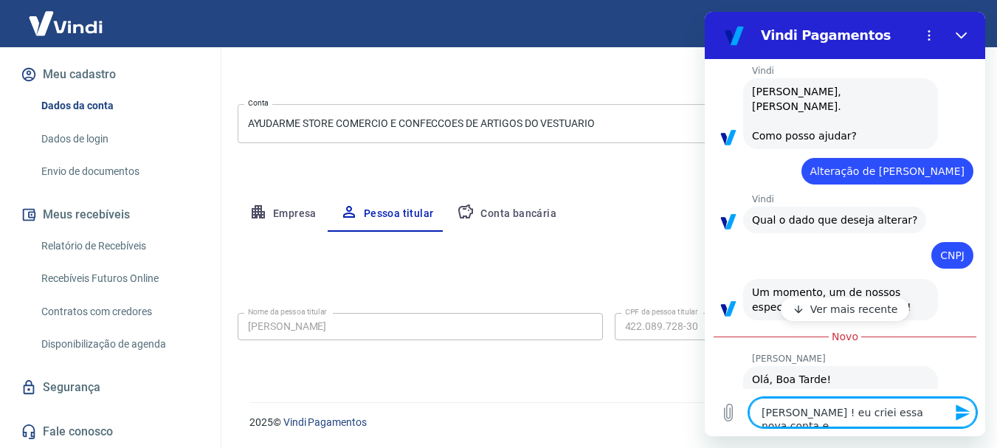
type textarea "Olá silvana ! eu criei essa nova conta e p"
type textarea "x"
type textarea "Olá silvana ! eu criei essa nova conta e pr"
type textarea "x"
type textarea "Olá silvana ! eu criei essa nova conta e pre"
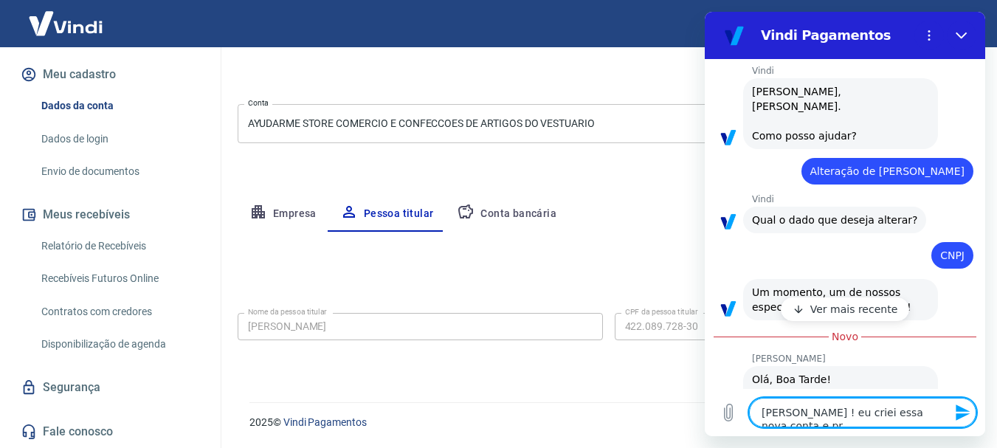
type textarea "x"
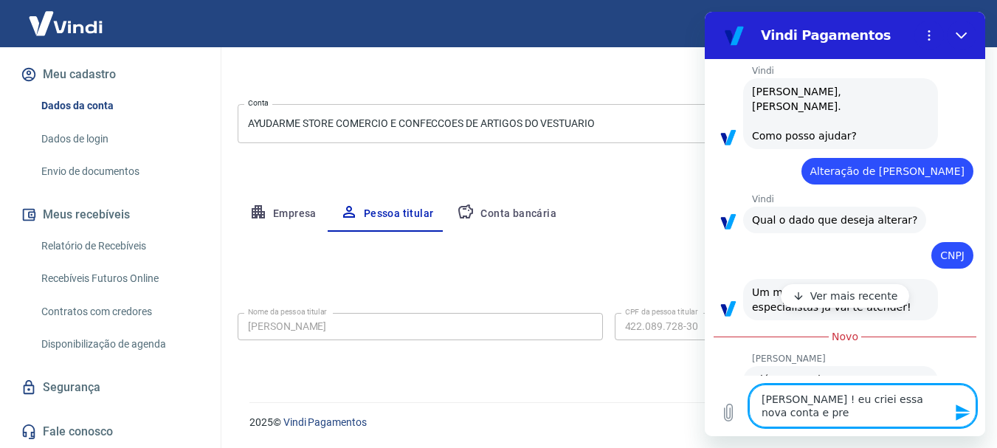
type textarea "Olá silvana ! eu criei essa nova conta e prec"
type textarea "x"
type textarea "Olá silvana ! eu criei essa nova conta e preci"
type textarea "x"
type textarea "Olá silvana ! eu criei essa nova conta e precis"
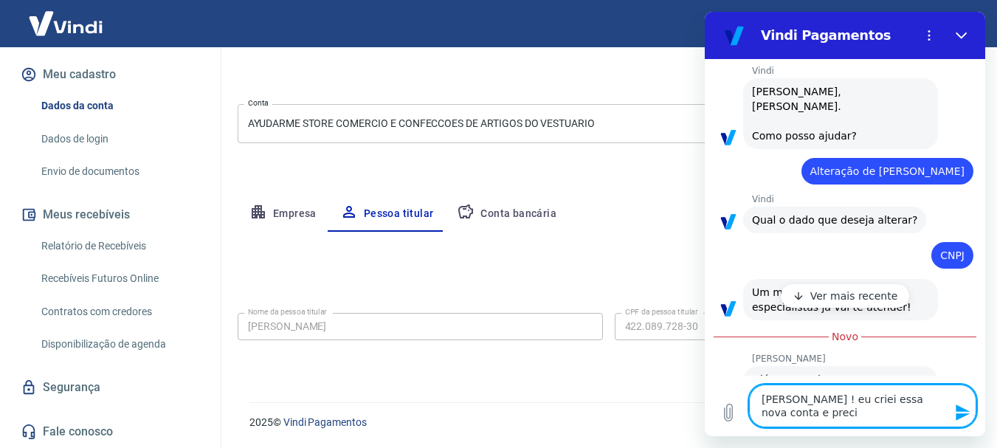
type textarea "x"
type textarea "Olá silvana ! eu criei essa nova conta e preciso"
type textarea "x"
type textarea "Olá silvana ! eu criei essa nova conta e preciso"
type textarea "x"
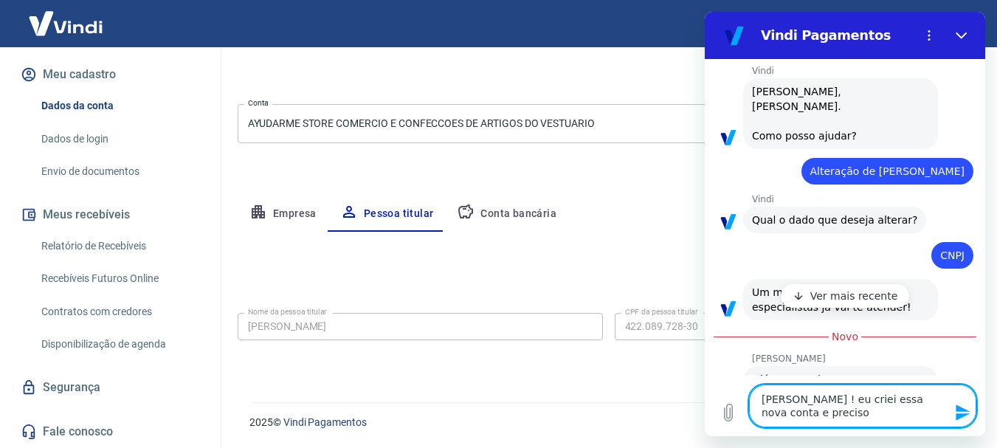
type textarea "Olá silvana ! eu criei essa nova conta e preciso l"
type textarea "x"
type textarea "Olá silvana ! eu criei essa nova conta e preciso li"
type textarea "x"
type textarea "Olá silvana ! eu criei essa nova conta e preciso lig"
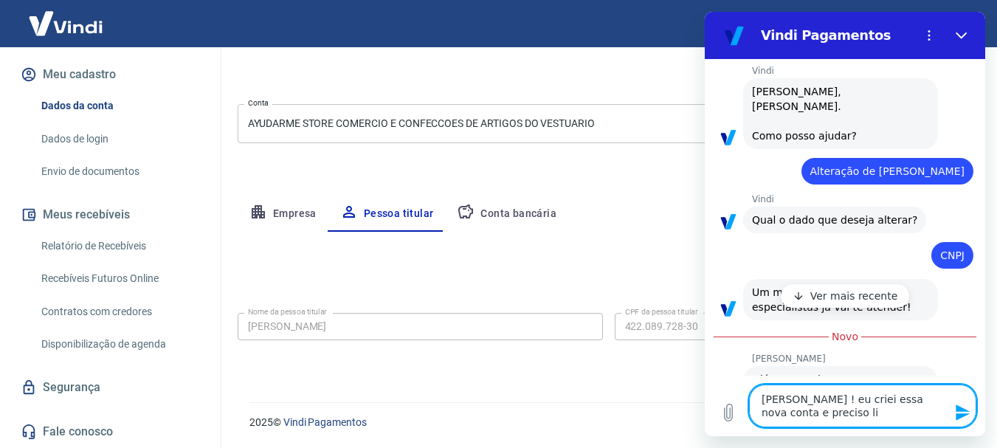
type textarea "x"
type textarea "Olá silvana ! eu criei essa nova conta e preciso liga"
type textarea "x"
type textarea "Olá silvana ! eu criei essa nova conta e preciso lig"
type textarea "x"
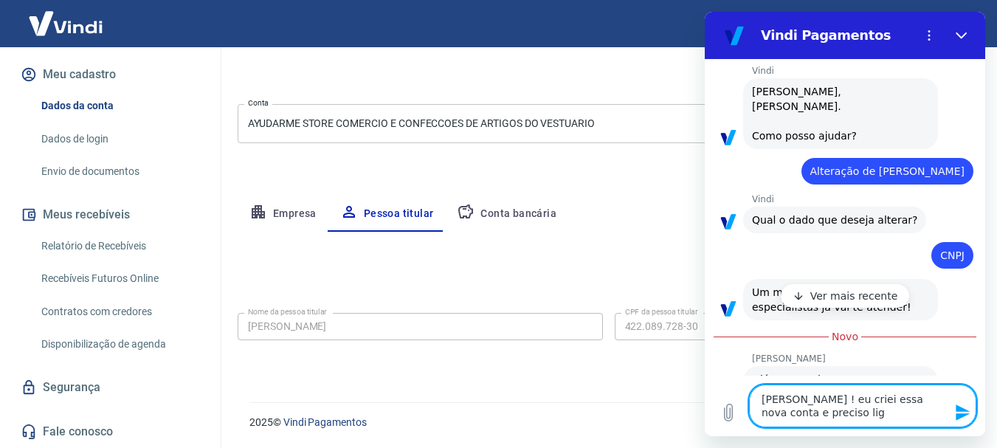
type textarea "Olá silvana ! eu criei essa nova conta e preciso li"
type textarea "x"
type textarea "Olá silvana ! eu criei essa nova conta e preciso l"
type textarea "x"
type textarea "Olá silvana ! eu criei essa nova conta e preciso"
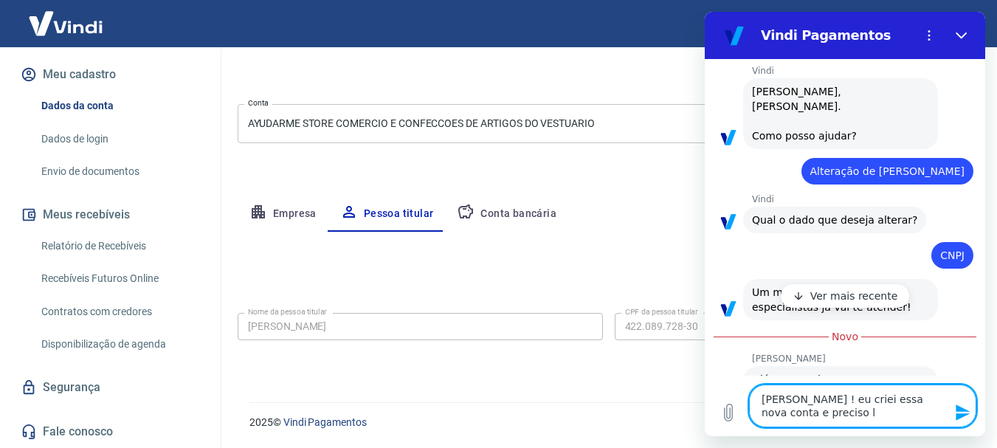
type textarea "x"
type textarea "Olá silvana ! eu criei essa nova conta e preciso c"
type textarea "x"
type textarea "Olá silvana ! eu criei essa nova conta e preciso co"
type textarea "x"
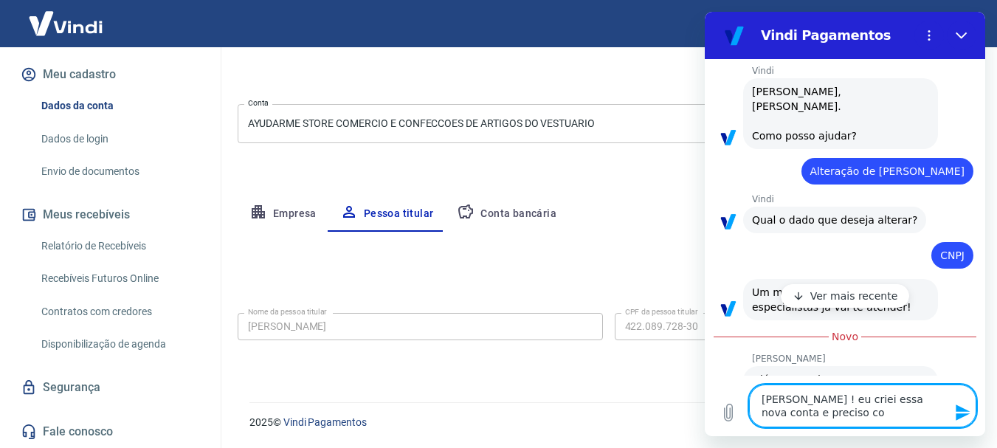
type textarea "Olá silvana ! eu criei essa nova conta e preciso con"
type textarea "x"
type textarea "Olá silvana ! eu criei essa nova conta e preciso cone"
type textarea "x"
type textarea "Olá silvana ! eu criei essa nova conta e preciso conec"
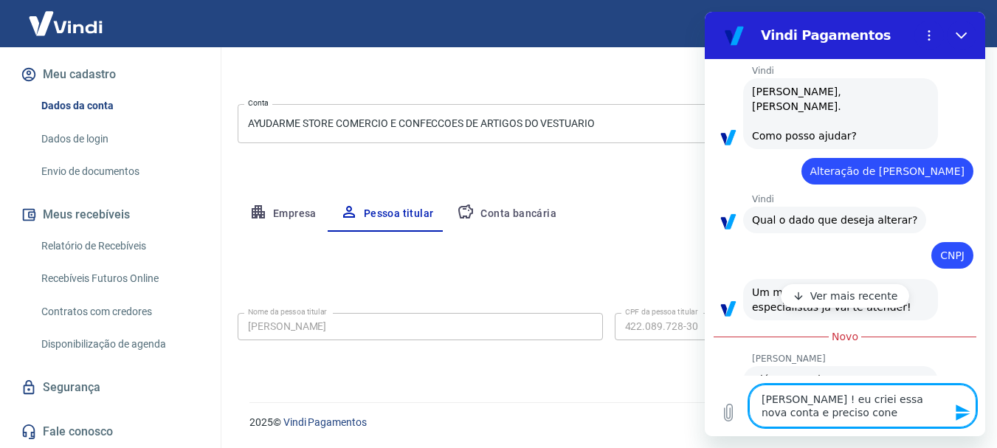
type textarea "x"
type textarea "Olá silvana ! eu criei essa nova conta e preciso conect"
type textarea "x"
type textarea "Olá silvana ! eu criei essa nova conta e preciso conecta"
type textarea "x"
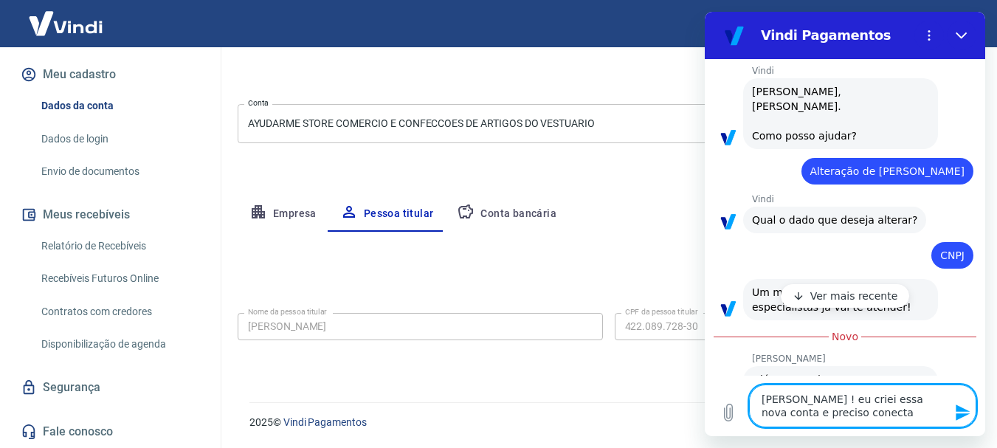
type textarea "Olá silvana ! eu criei essa nova conta e preciso conectar"
type textarea "x"
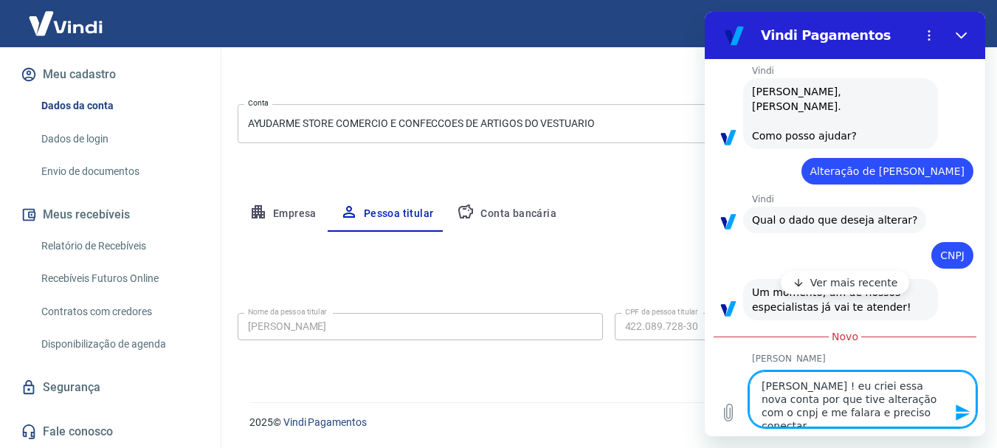
click at [788, 413] on textarea "Olá silvana ! eu criei essa nova conta por que tive alteração com o cnpj e me f…" at bounding box center [862, 399] width 227 height 56
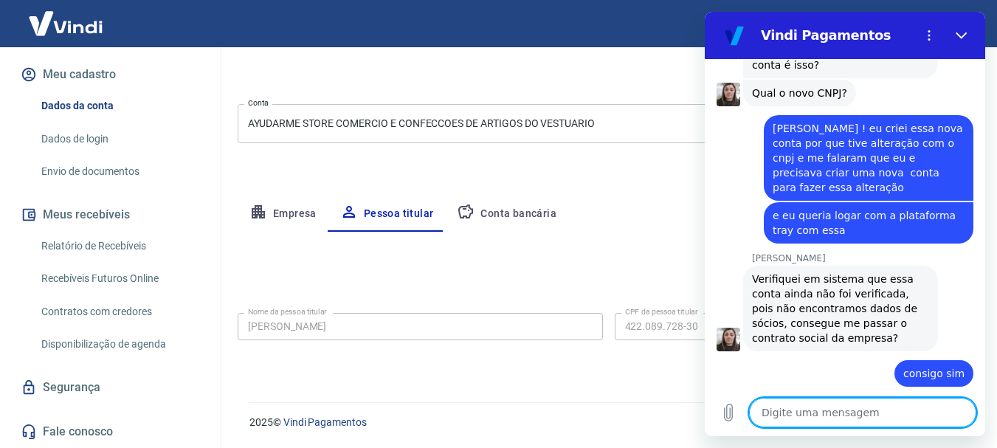
scroll to position [503, 0]
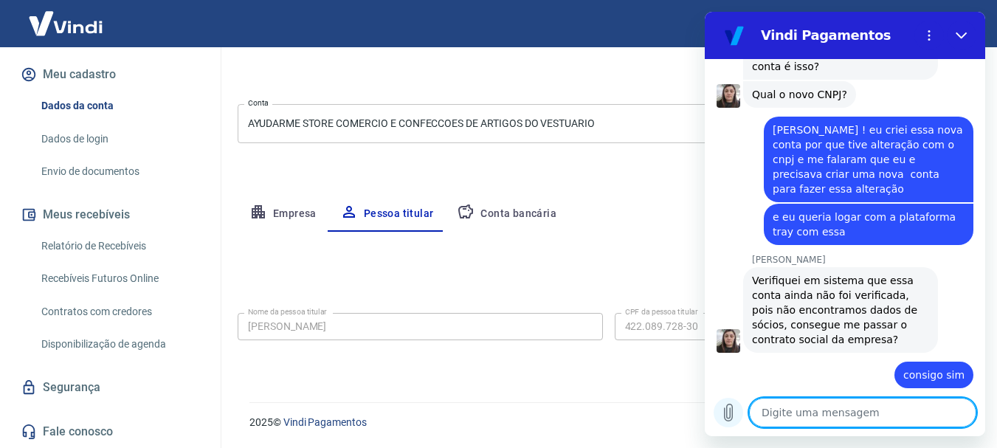
click at [733, 410] on icon "Carregar arquivo" at bounding box center [729, 413] width 8 height 17
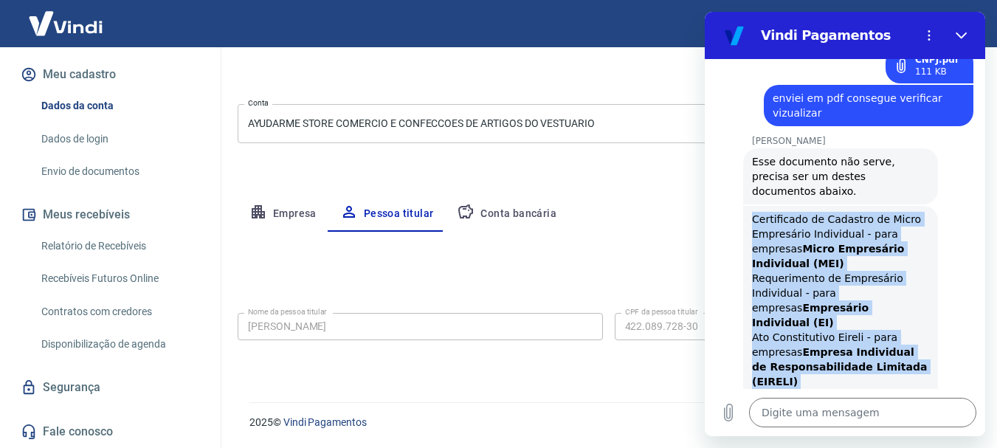
scroll to position [1013, 0]
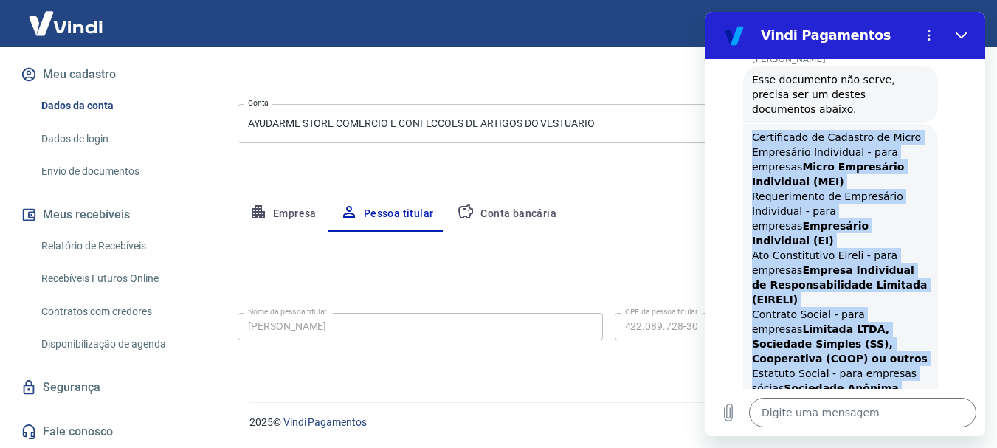
drag, startPoint x: 753, startPoint y: 251, endPoint x: 878, endPoint y: 359, distance: 165.4
click at [878, 359] on div "Certificado de Cadastro de Micro Empresário Individual - para empresas Micro Em…" at bounding box center [840, 285] width 177 height 310
copy div "Certificado de Cadastro de Micro Empresário Individual - para empresas Micro Em…"
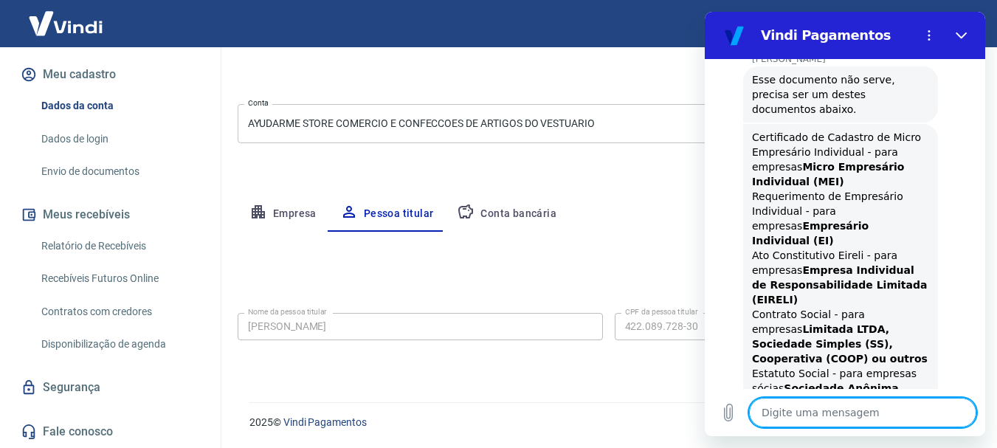
click at [860, 409] on textarea at bounding box center [862, 413] width 227 height 30
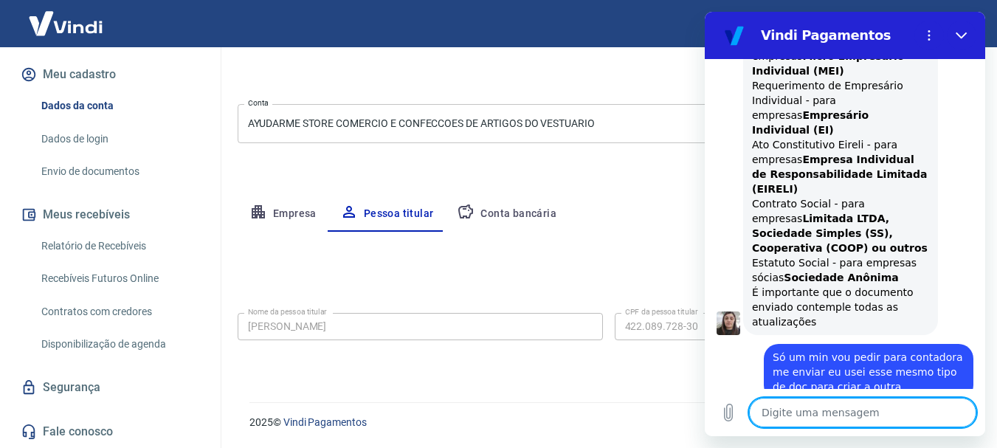
scroll to position [1126, 0]
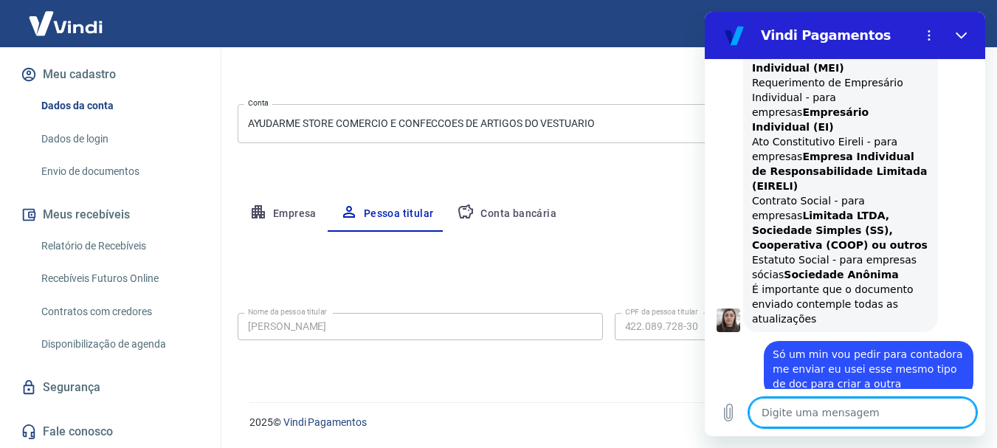
click at [279, 72] on div "Cancelar conta" at bounding box center [609, 72] width 742 height 27
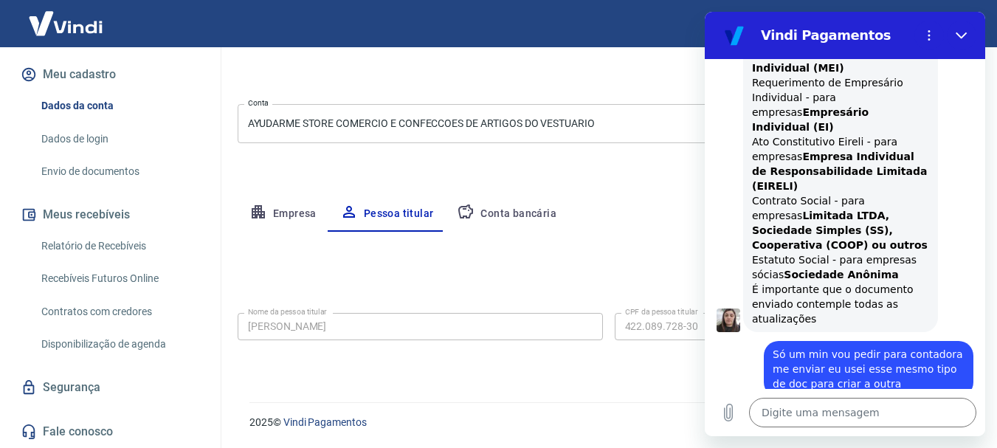
click at [532, 68] on div "Cancelar conta" at bounding box center [609, 72] width 742 height 27
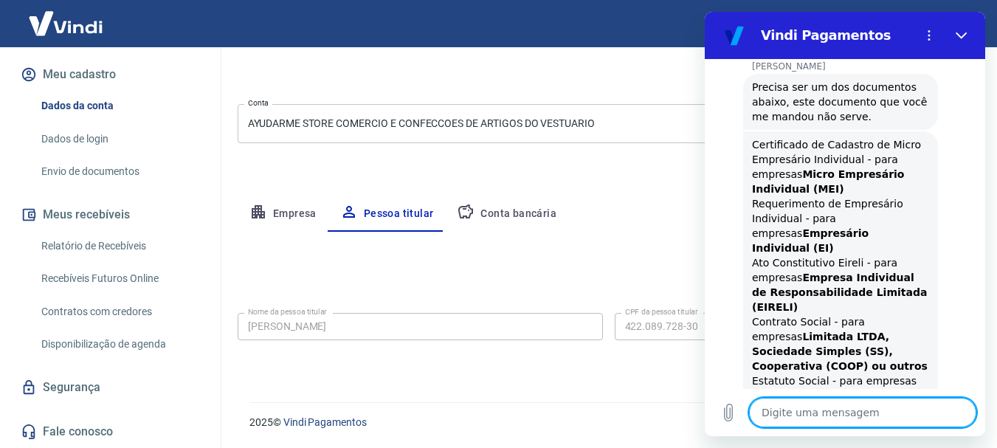
scroll to position [1511, 0]
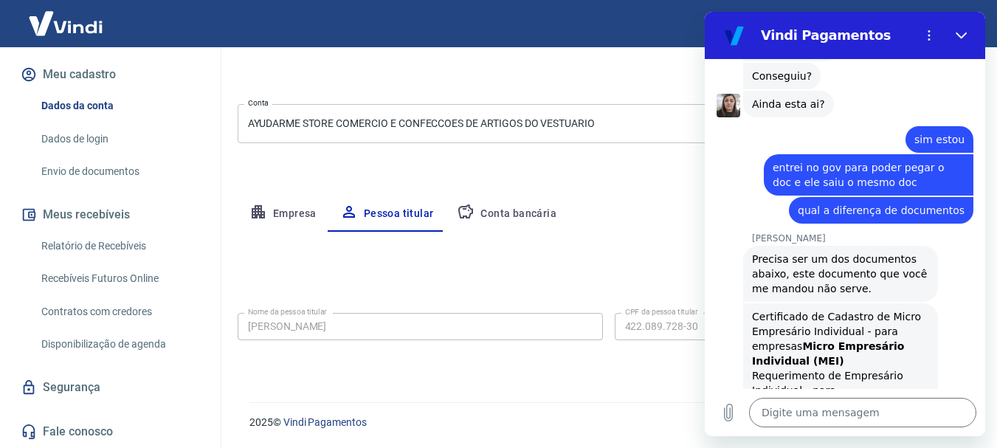
drag, startPoint x: 749, startPoint y: 331, endPoint x: 887, endPoint y: 332, distance: 137.3
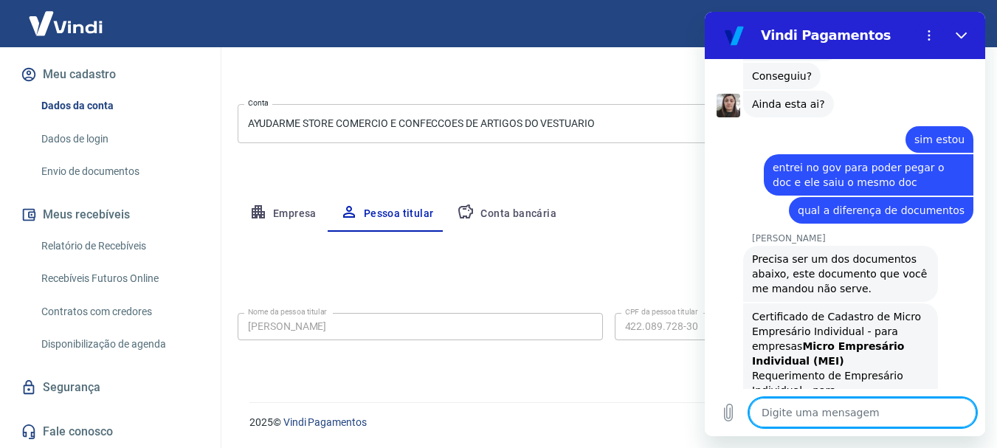
drag, startPoint x: 751, startPoint y: 304, endPoint x: 867, endPoint y: 325, distance: 117.0
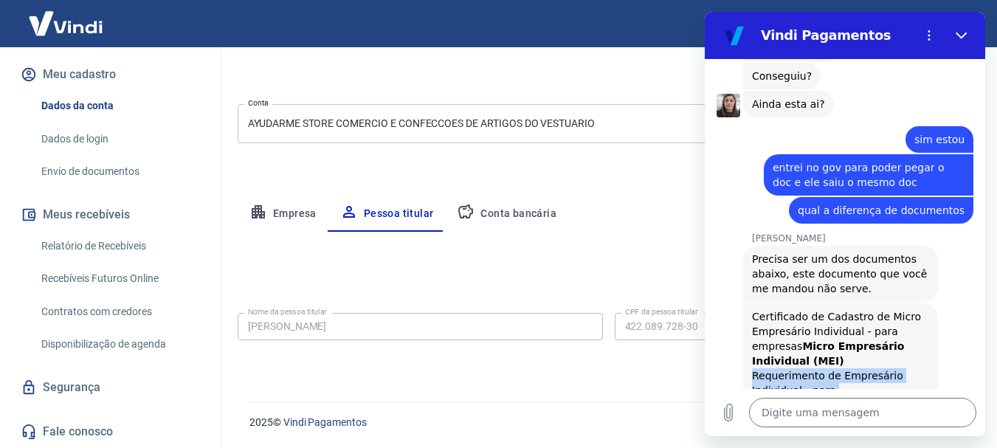
drag, startPoint x: 751, startPoint y: 301, endPoint x: 880, endPoint y: 325, distance: 131.3
copy div "Requerimento de Empresário Individual - para empresas Empresário Individual (EI)"
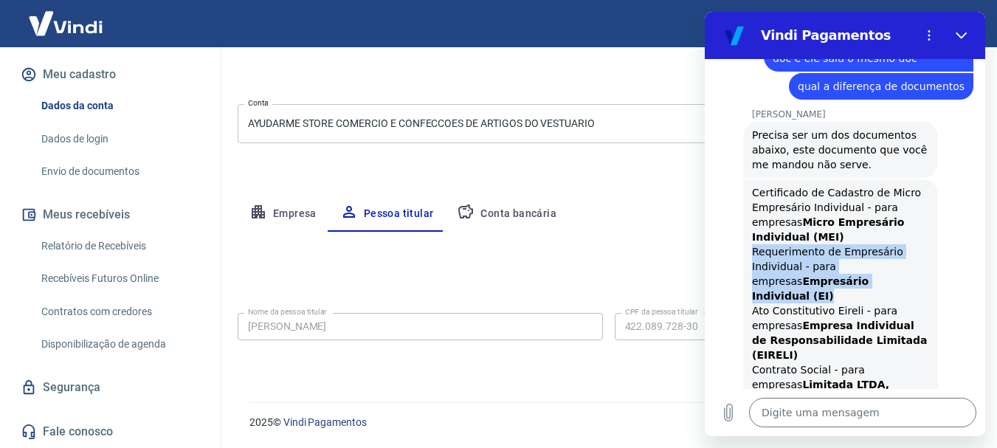
scroll to position [1748, 0]
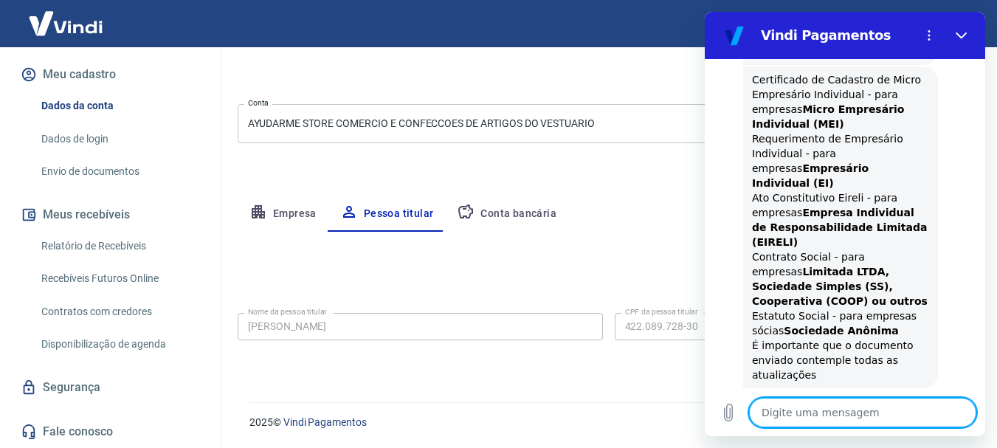
click at [818, 409] on textarea at bounding box center [862, 413] width 227 height 30
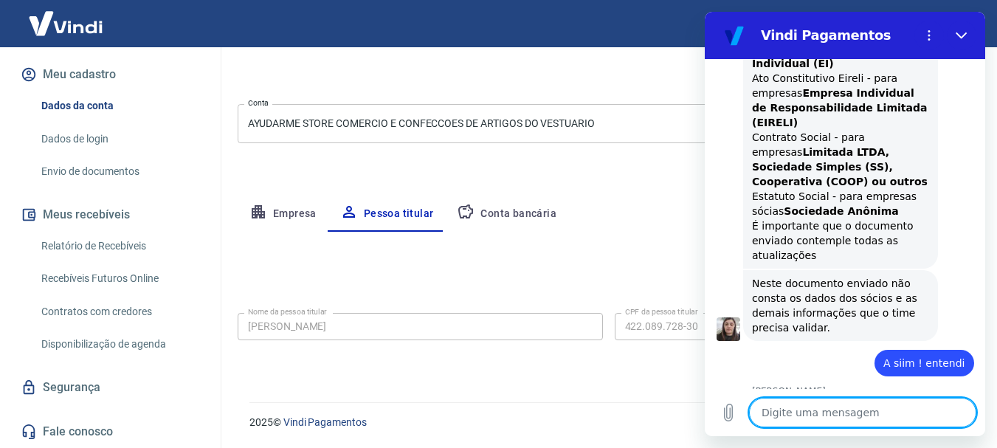
scroll to position [1916, 0]
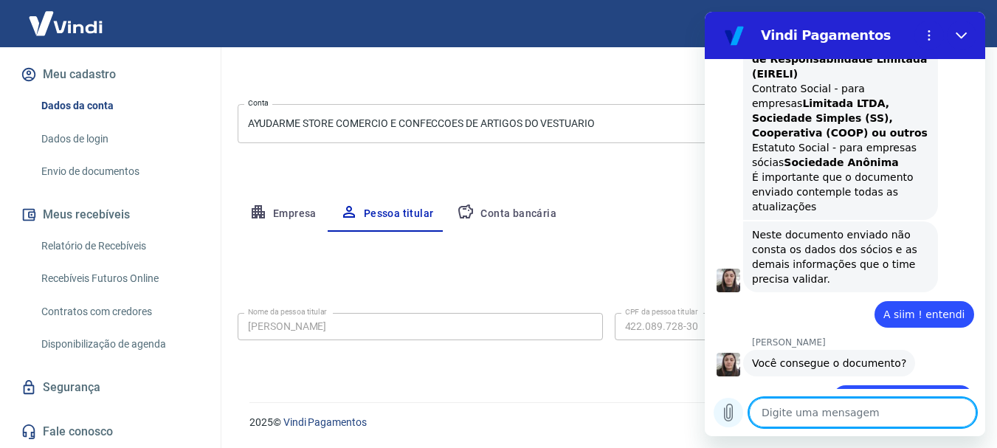
click at [728, 410] on icon "Carregar arquivo" at bounding box center [729, 413] width 18 height 18
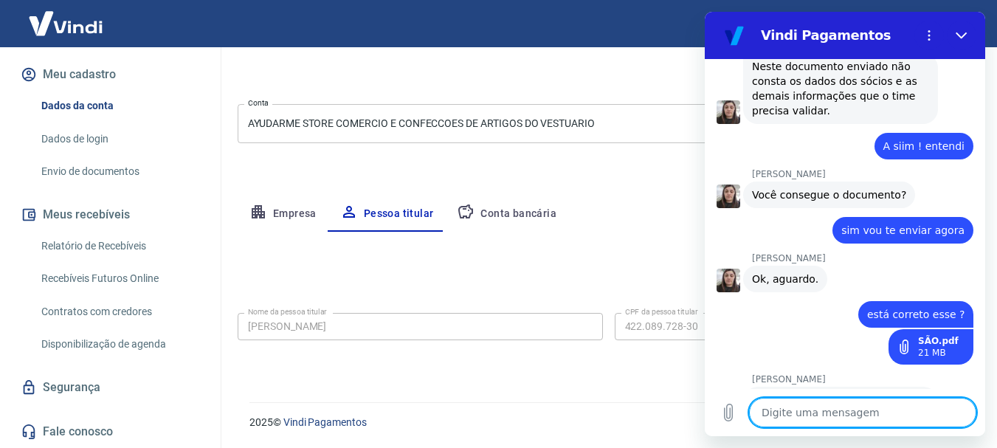
scroll to position [2088, 0]
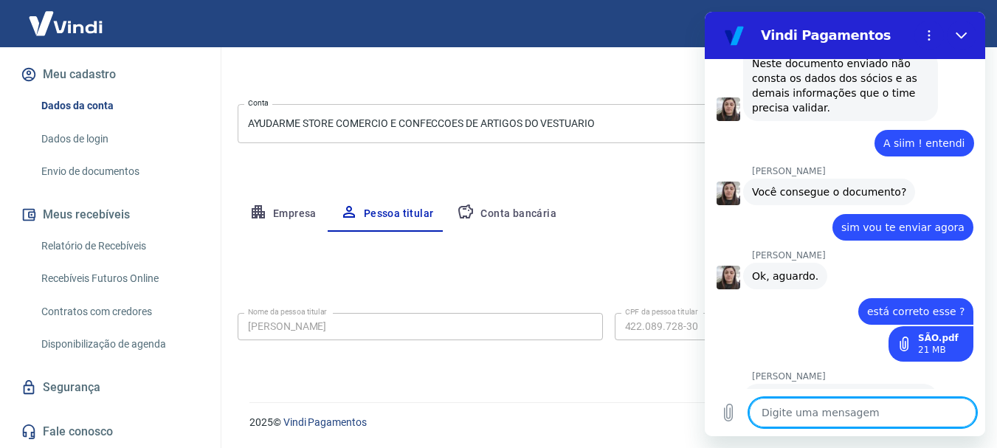
click at [585, 252] on div "Editar nome e CPF Nome da pessoa titular Felipe herminio santos Nome da pessoa …" at bounding box center [609, 299] width 742 height 135
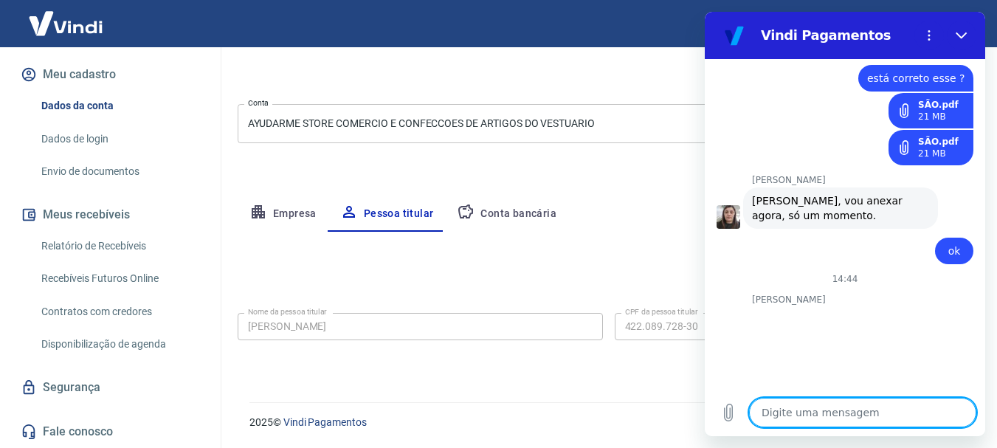
scroll to position [2324, 0]
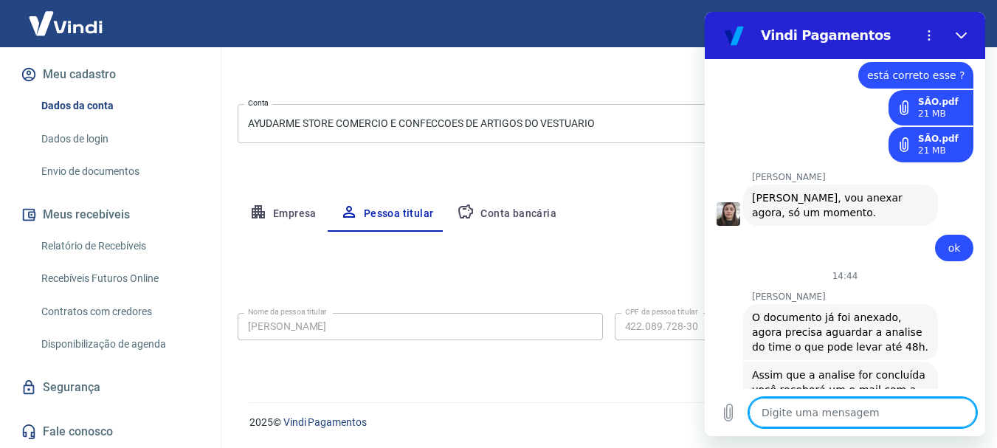
click at [869, 414] on textarea at bounding box center [862, 413] width 227 height 30
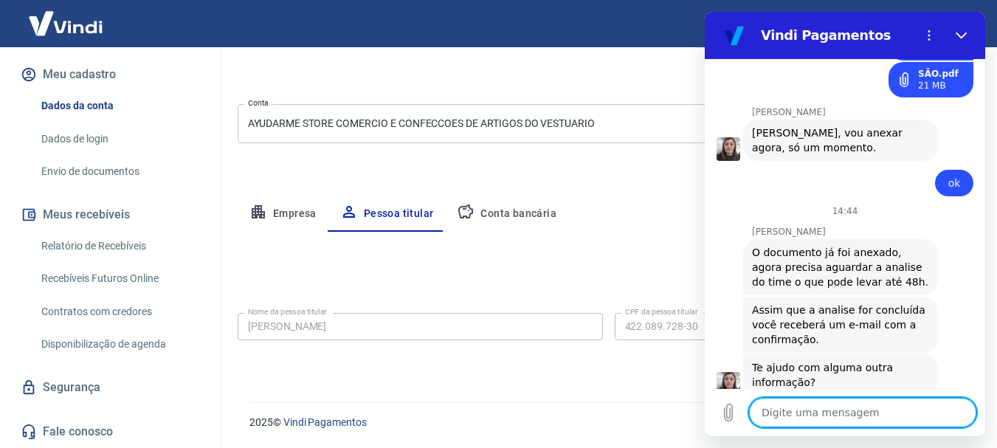
scroll to position [2496, 0]
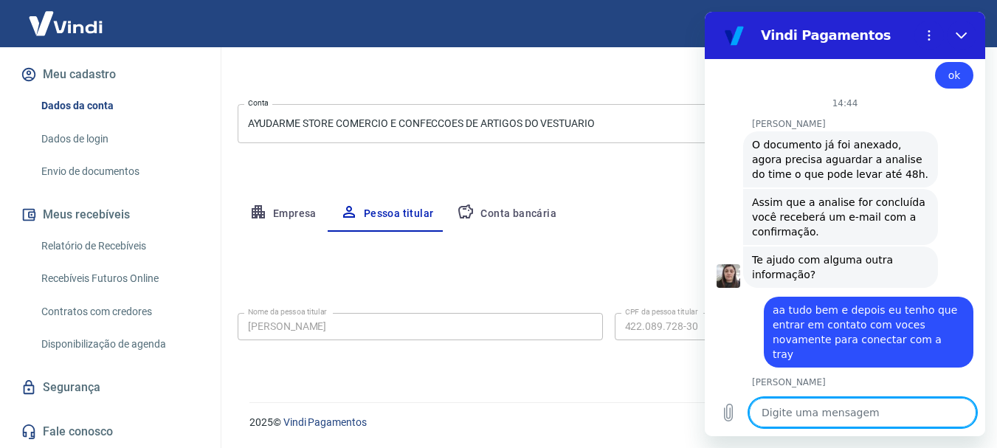
click at [825, 412] on textarea at bounding box center [862, 413] width 227 height 30
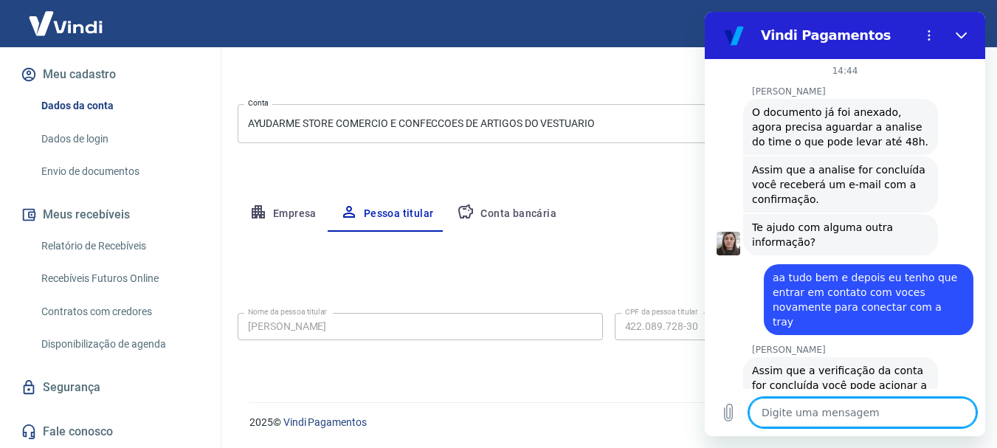
scroll to position [2532, 0]
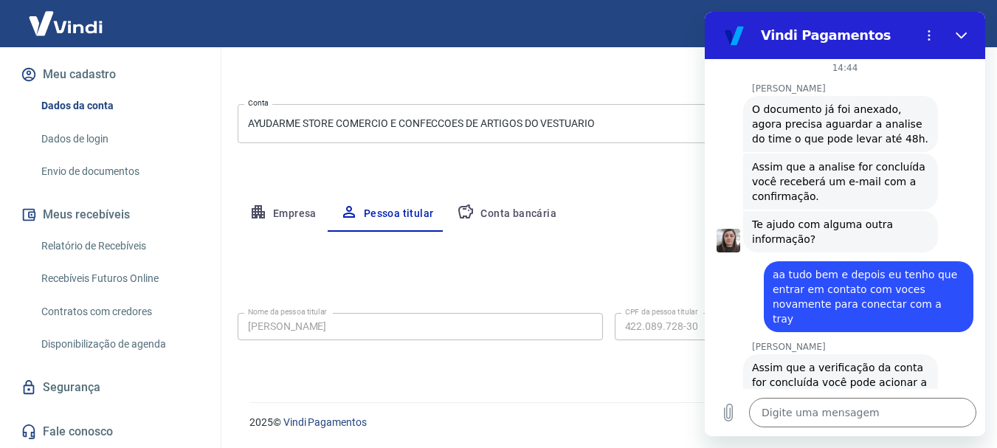
click at [662, 58] on div at bounding box center [609, 38] width 742 height 42
click at [802, 411] on textarea at bounding box center [862, 413] width 227 height 30
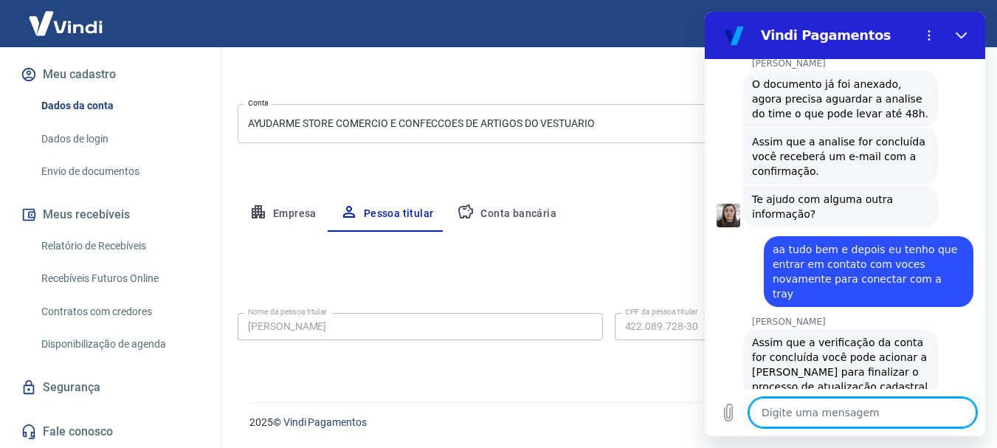
scroll to position [2560, 0]
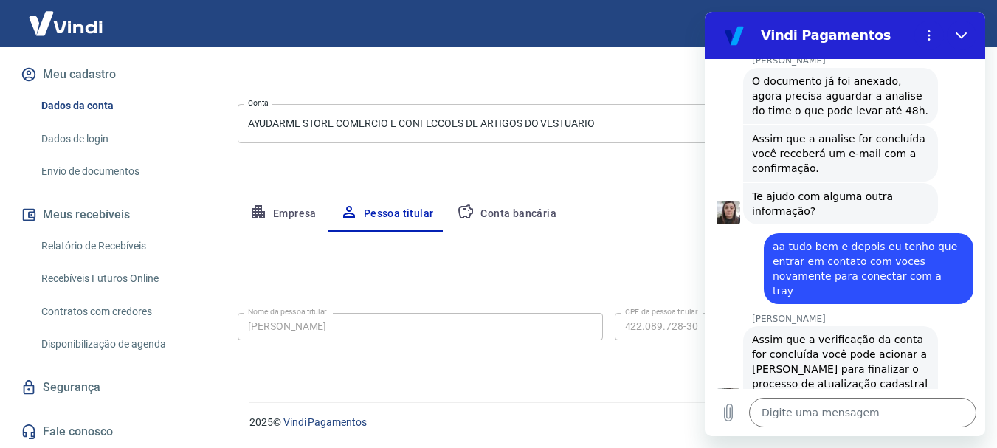
click at [592, 53] on div at bounding box center [609, 38] width 742 height 42
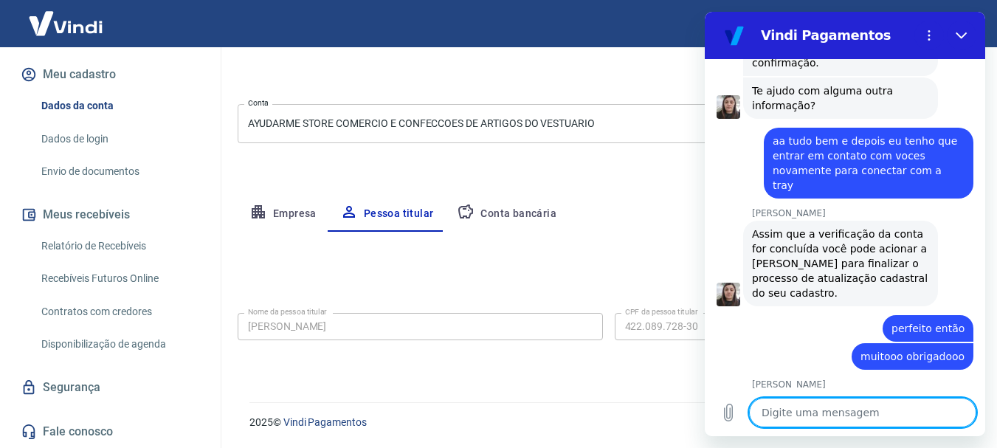
scroll to position [2838, 0]
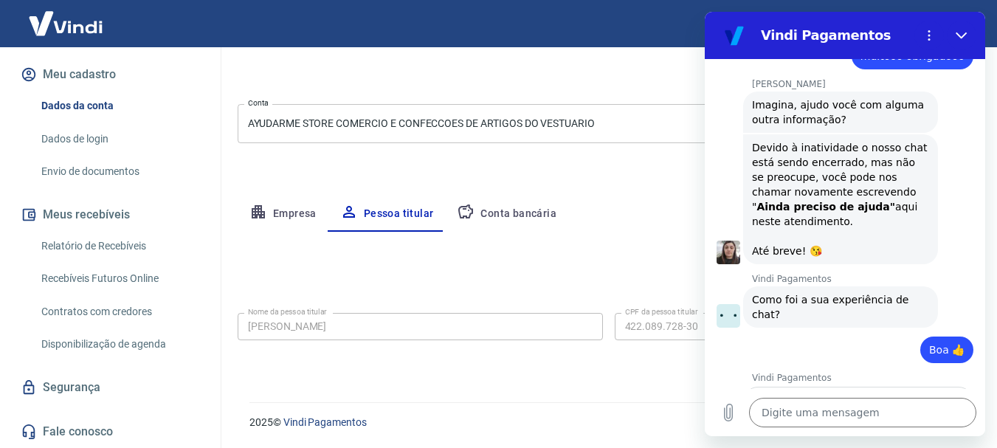
scroll to position [2964, 0]
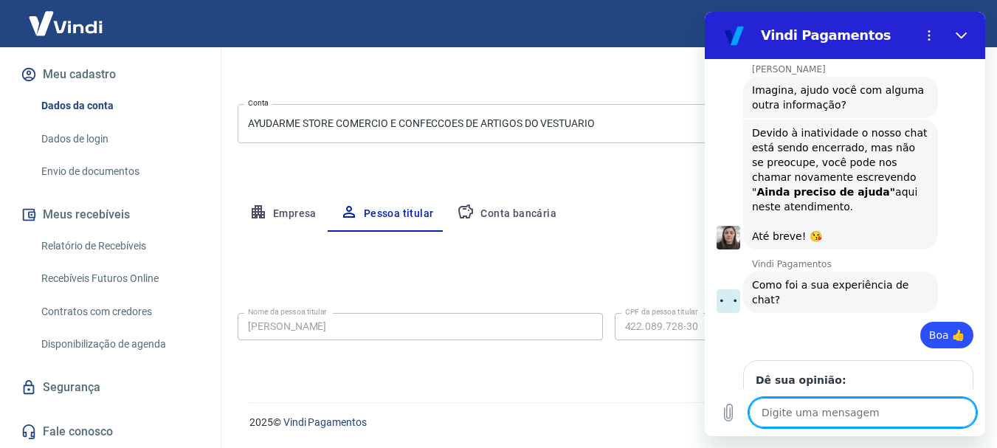
scroll to position [2984, 0]
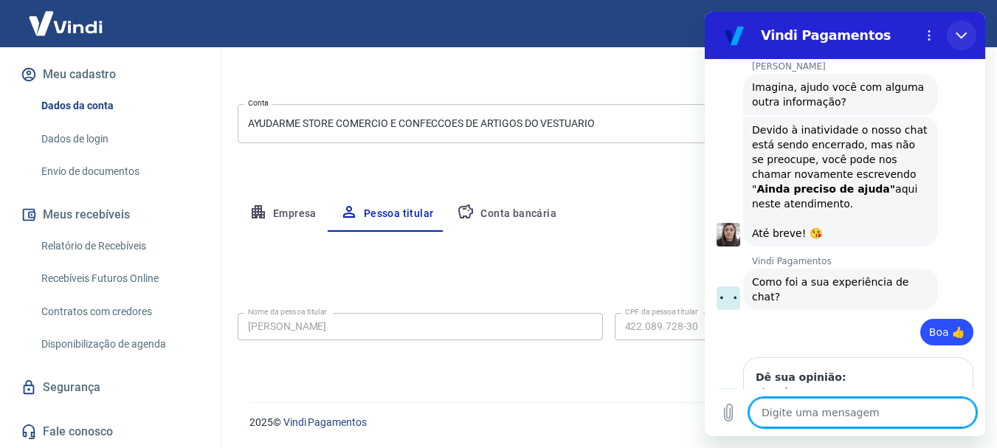
click at [967, 32] on icon "Fechar" at bounding box center [962, 36] width 12 height 12
